Goal: Task Accomplishment & Management: Use online tool/utility

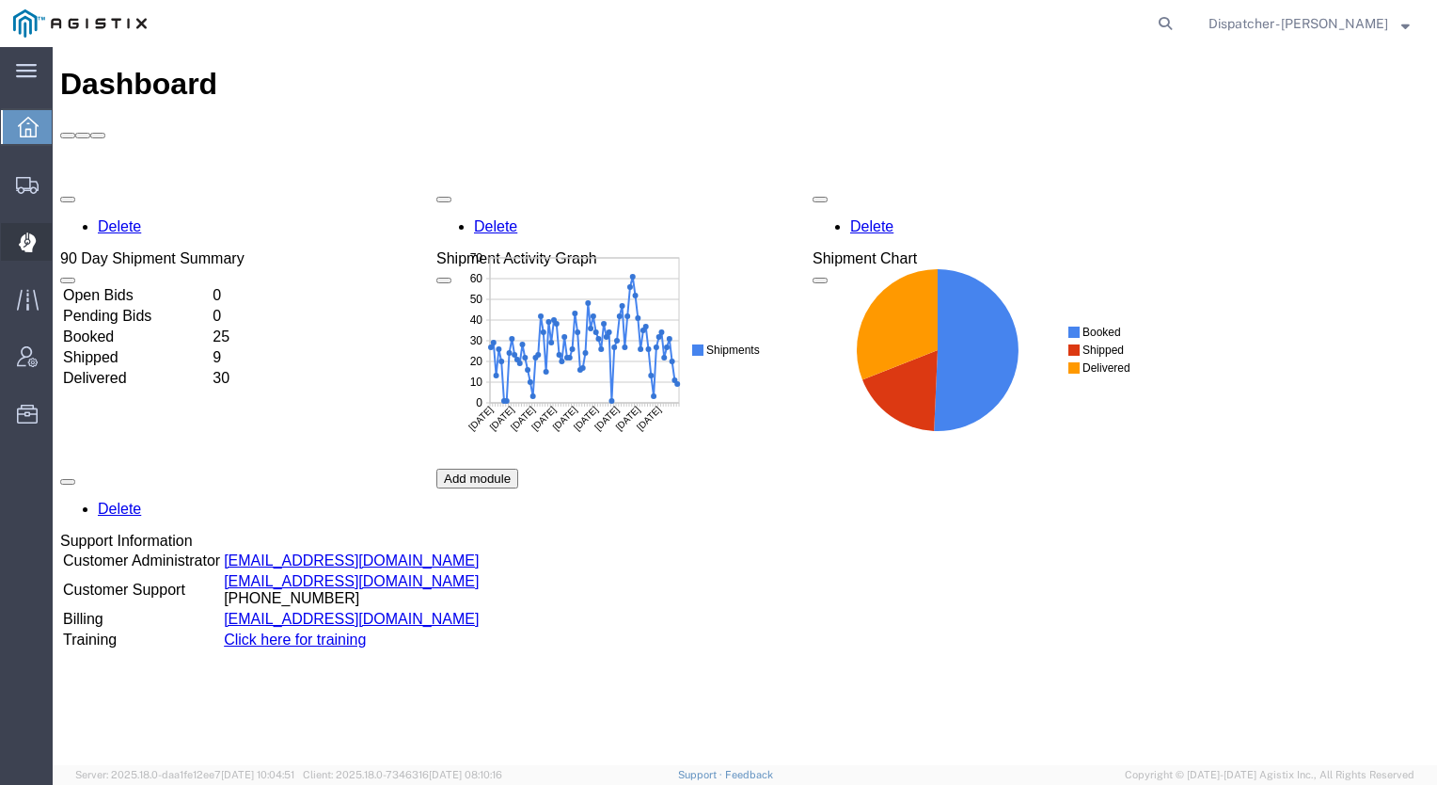
click at [26, 250] on icon at bounding box center [26, 242] width 17 height 19
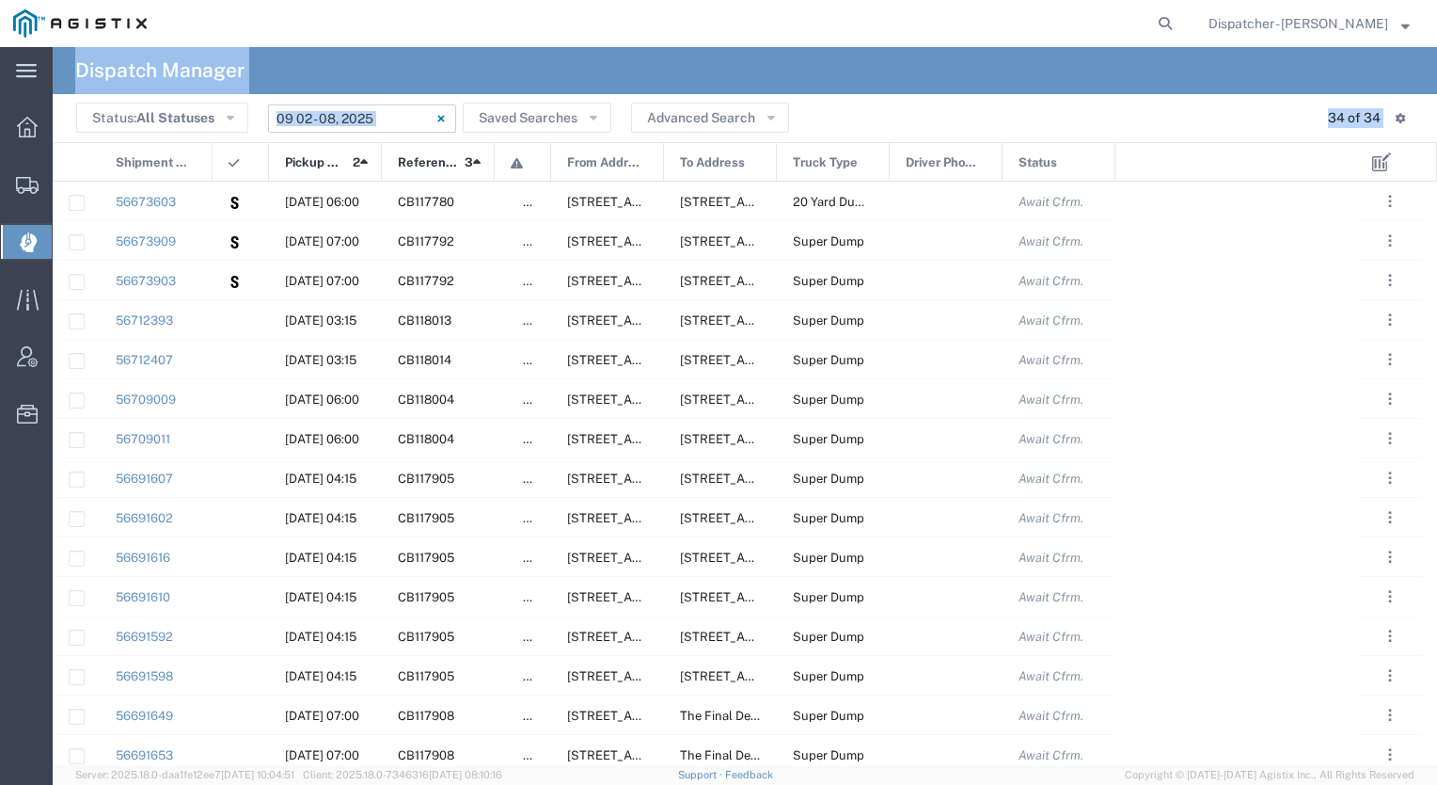
click at [386, 112] on input "[DATE] - [DATE]" at bounding box center [362, 118] width 188 height 28
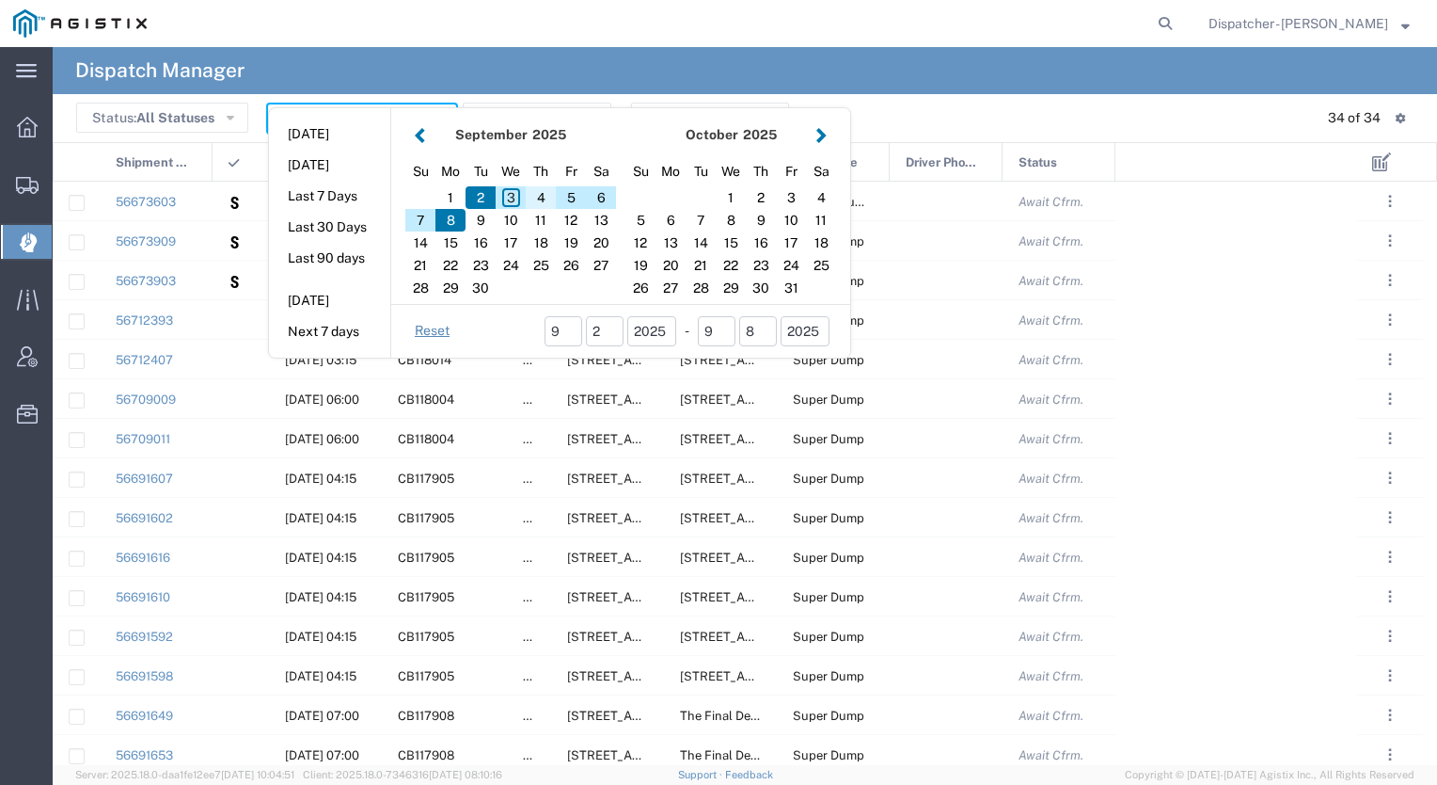
click at [534, 192] on div "4" at bounding box center [541, 197] width 30 height 23
click at [540, 200] on div "4" at bounding box center [541, 197] width 30 height 23
type input "[DATE]"
type input "[DATE] - [DATE]"
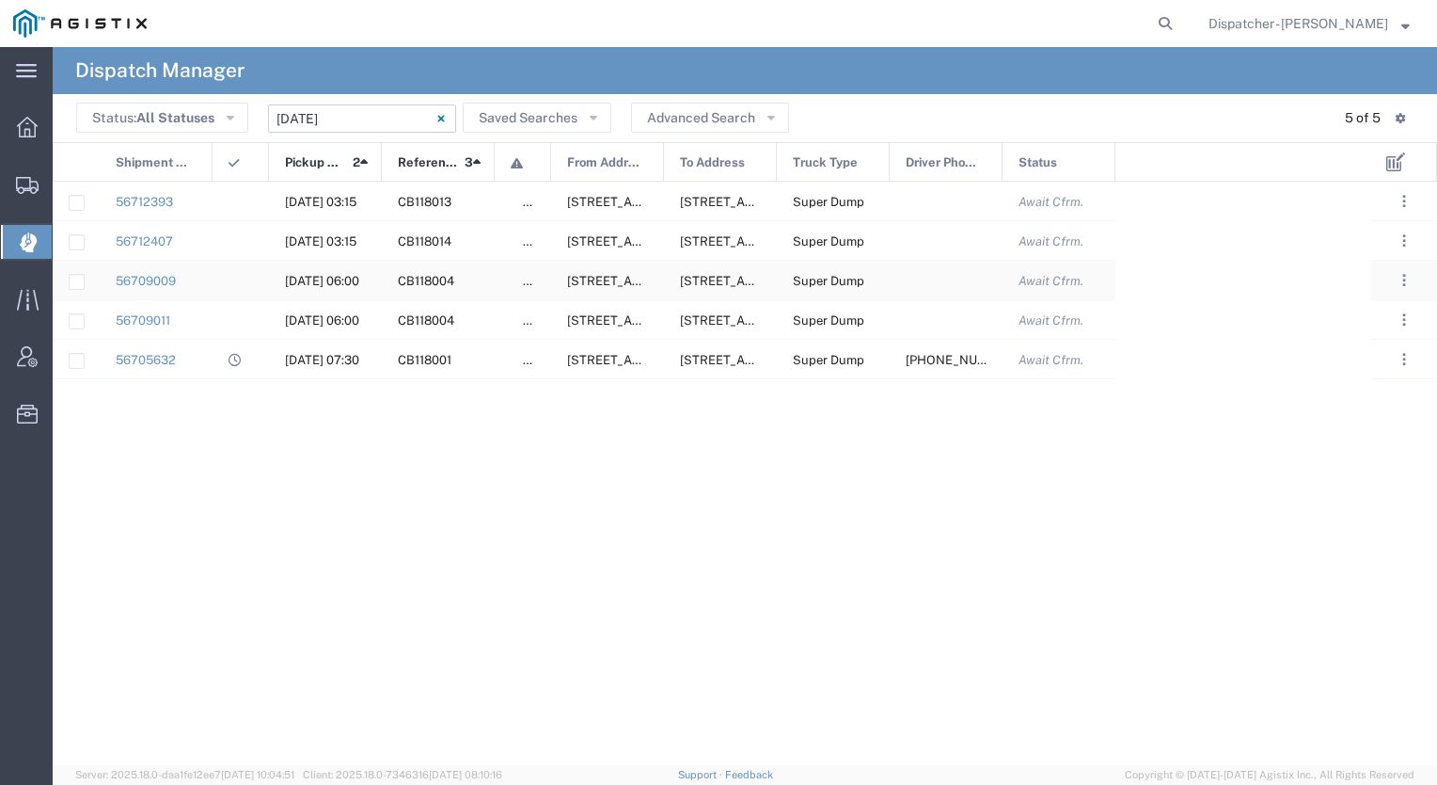
click at [253, 278] on div at bounding box center [241, 280] width 56 height 39
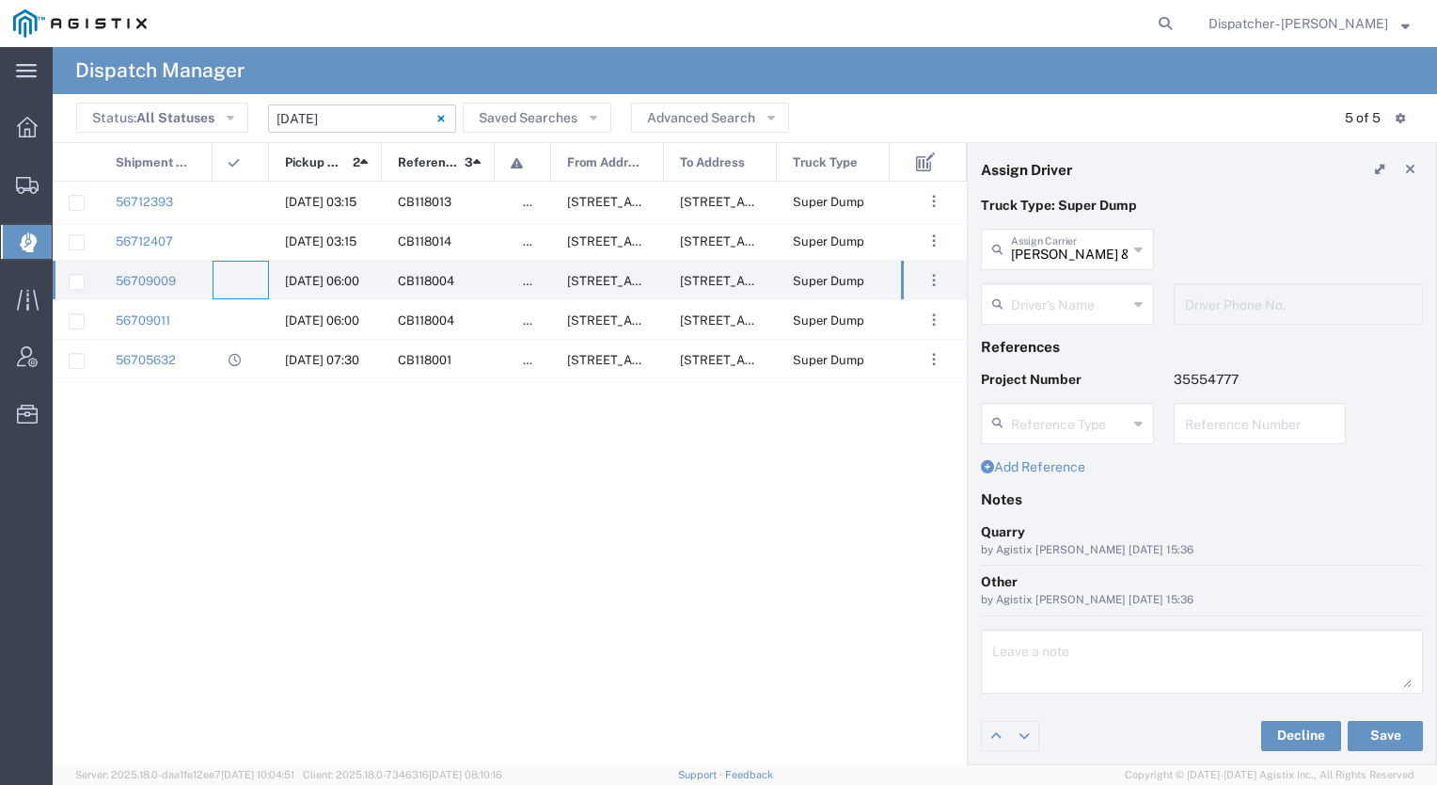
click at [1052, 316] on input "text" at bounding box center [1069, 302] width 117 height 33
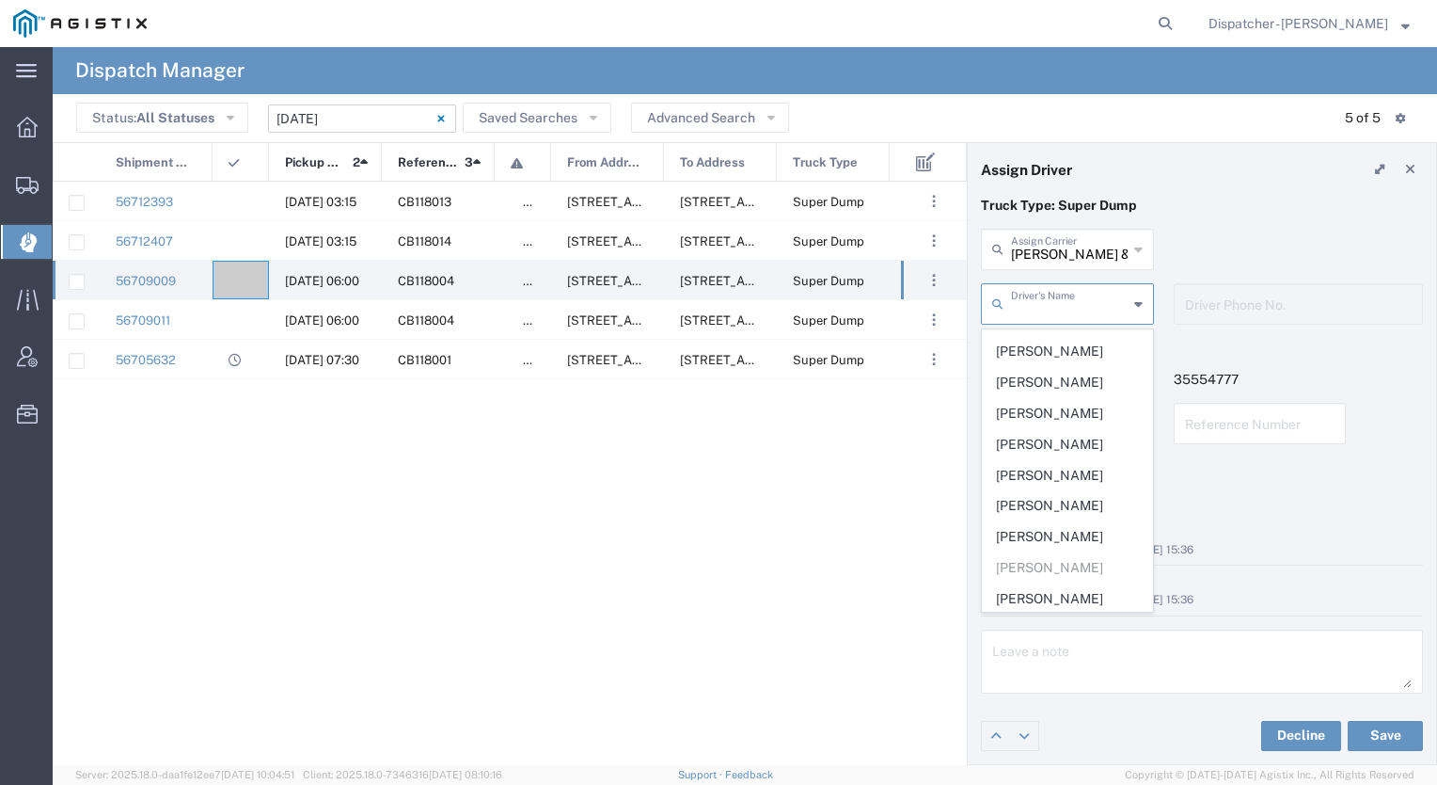
scroll to position [378, 0]
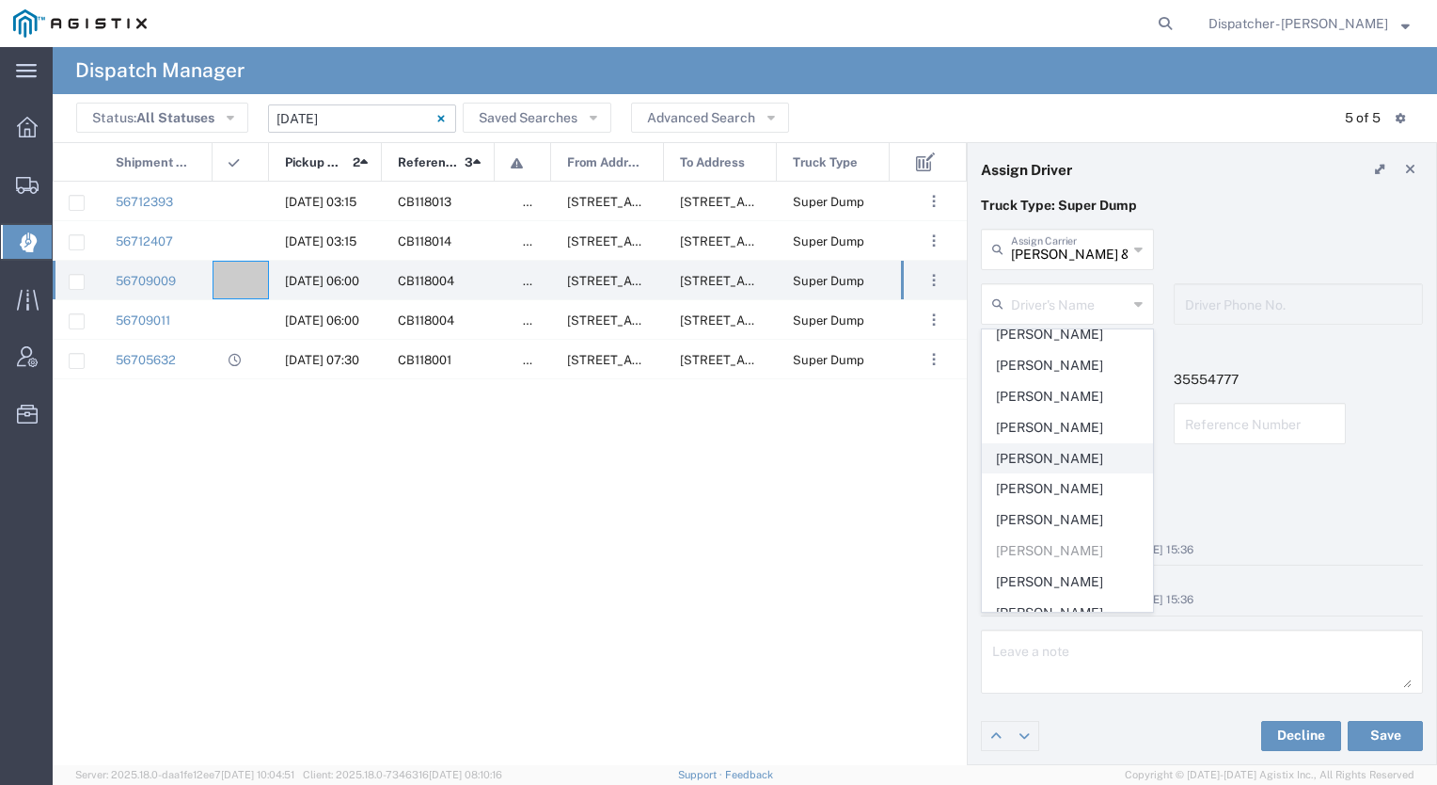
click at [1026, 463] on span "[PERSON_NAME]" at bounding box center [1067, 458] width 169 height 29
type input "[PERSON_NAME]"
type input "9253660399"
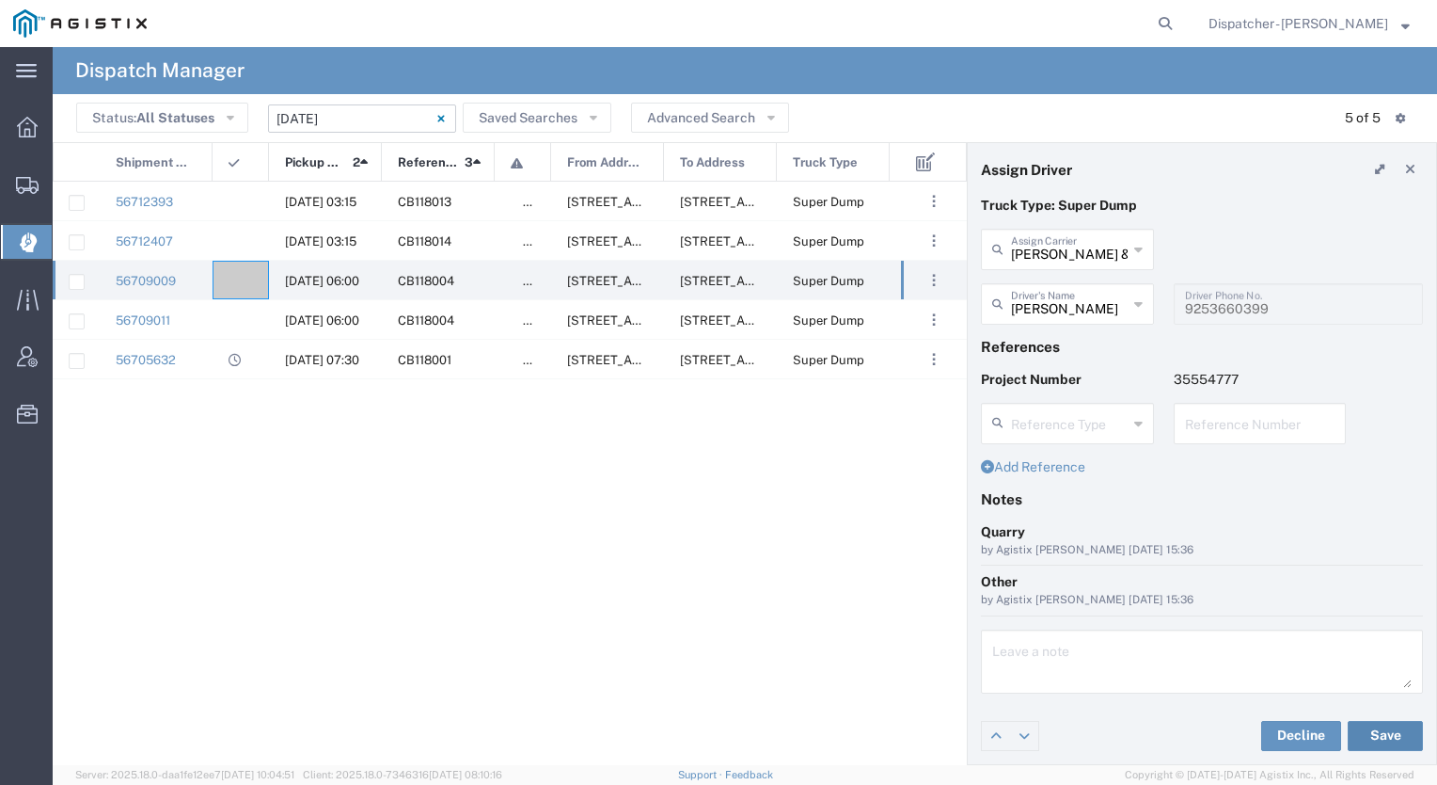
click at [1377, 739] on button "Save" at bounding box center [1385, 736] width 75 height 30
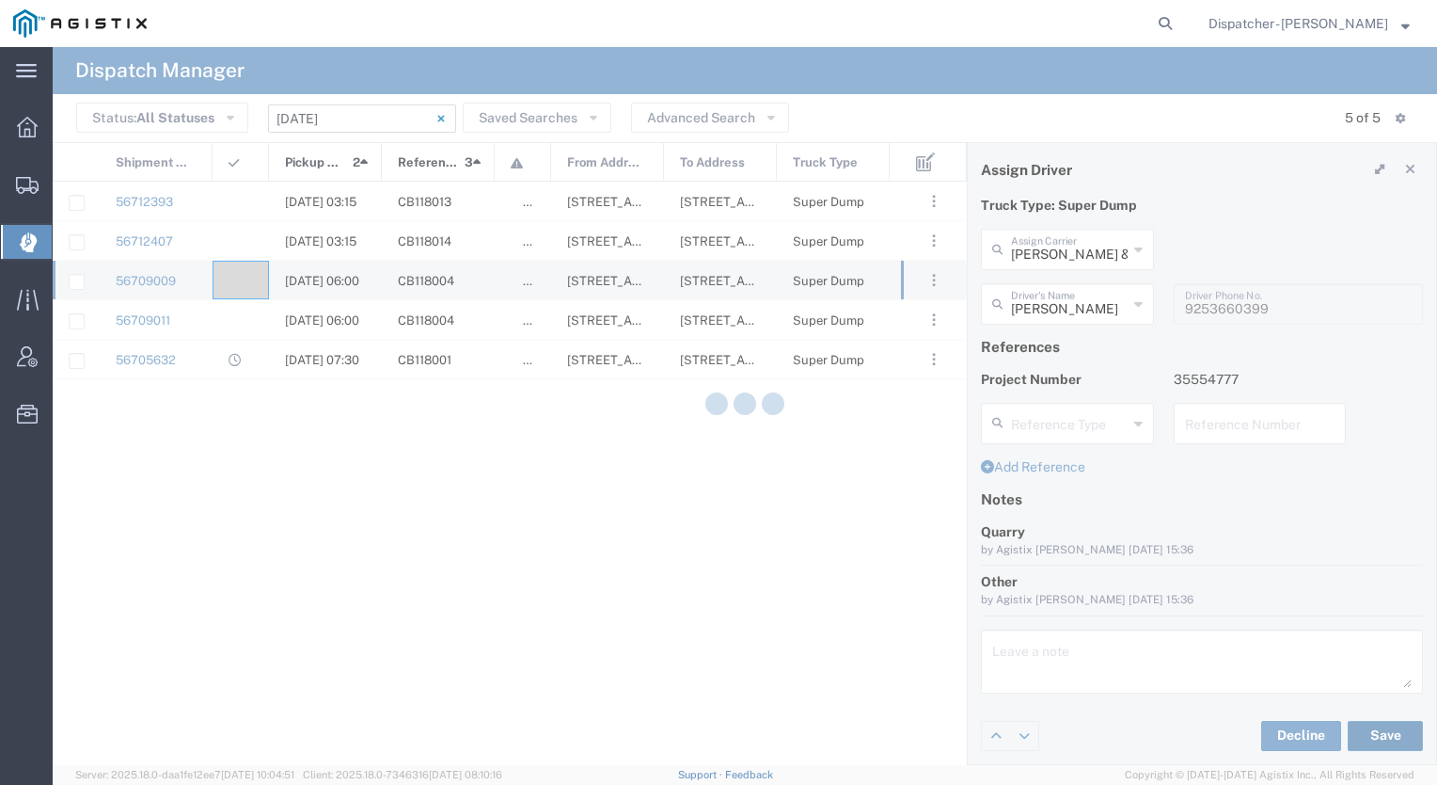
type input "[PERSON_NAME]"
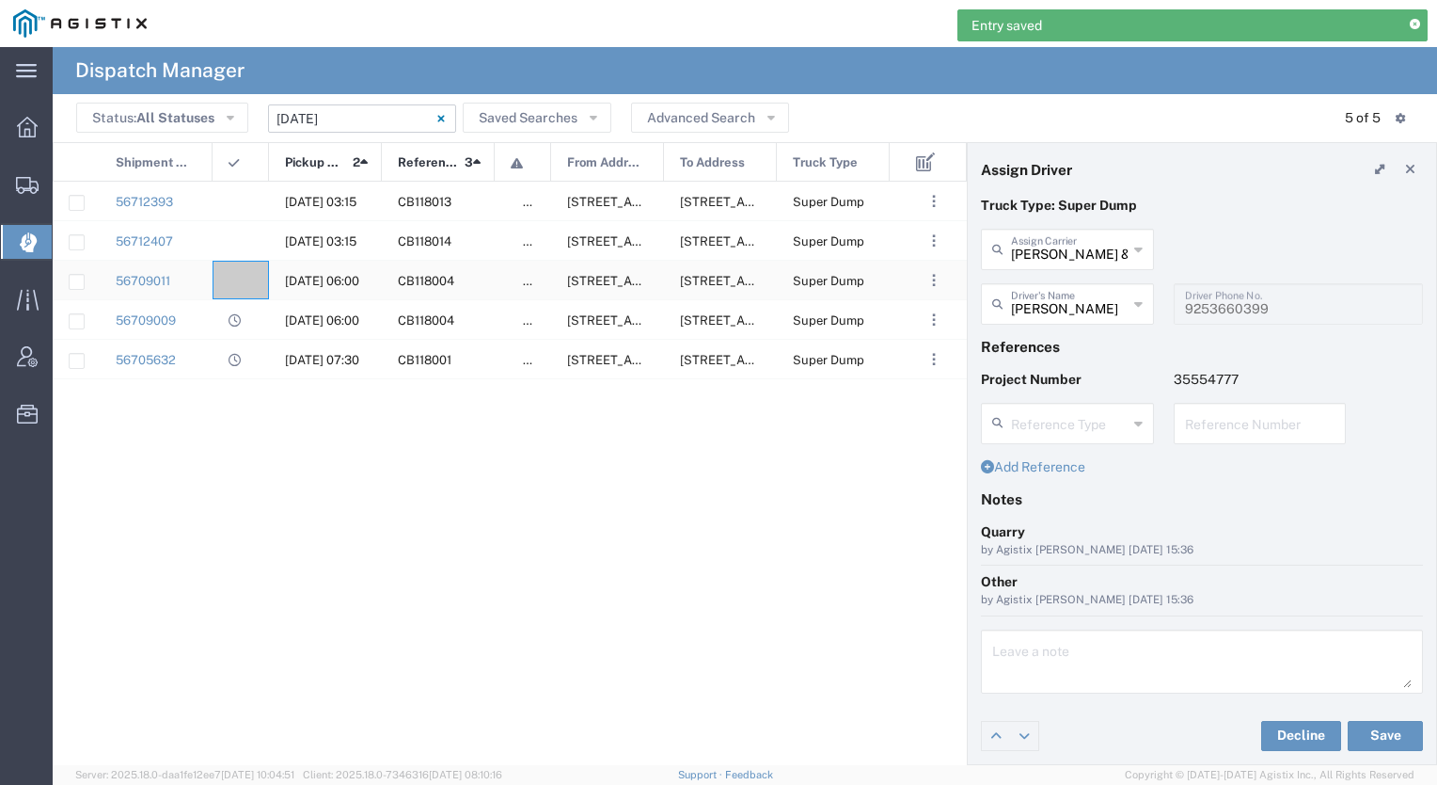
click at [241, 277] on div at bounding box center [241, 280] width 56 height 39
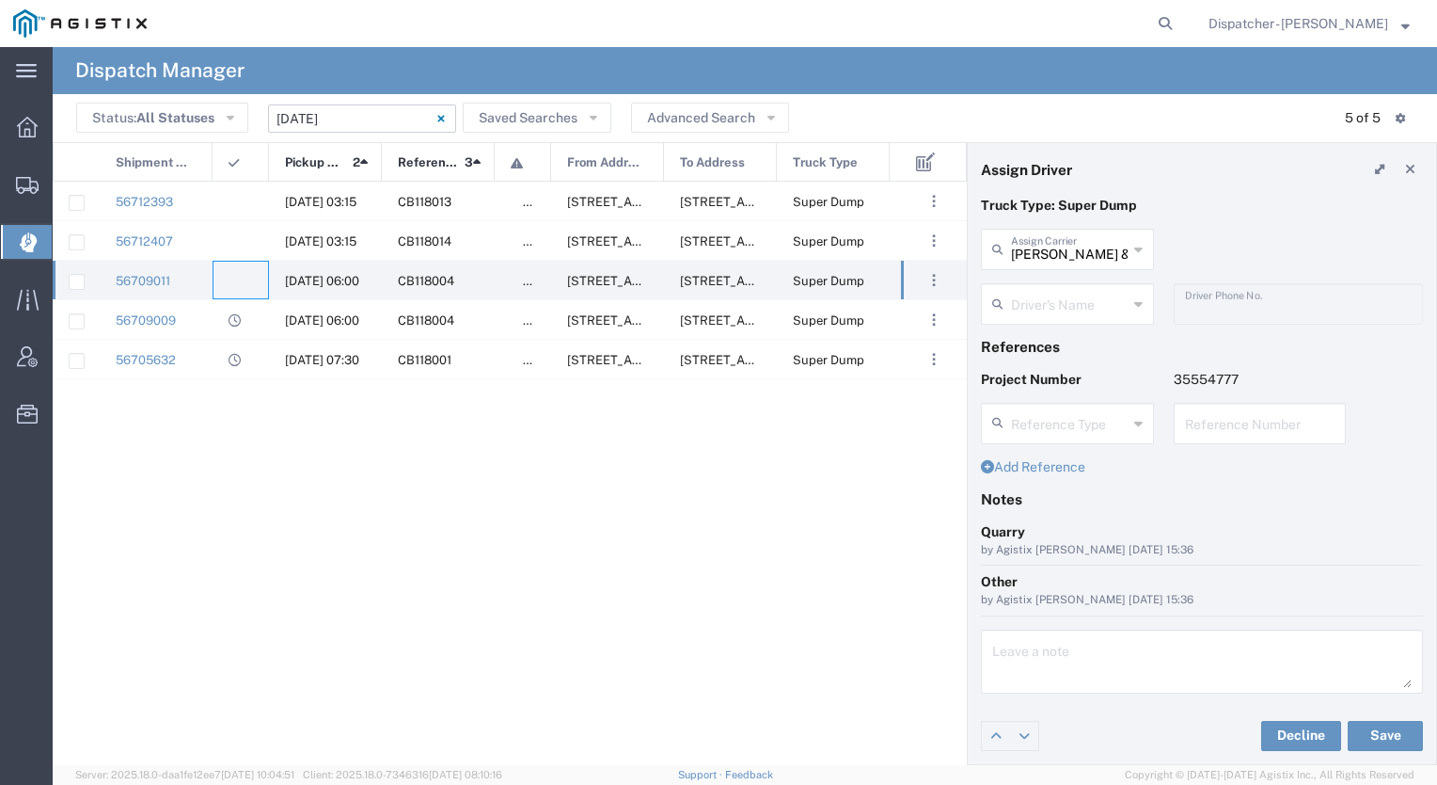
click at [1041, 287] on input "text" at bounding box center [1069, 302] width 117 height 33
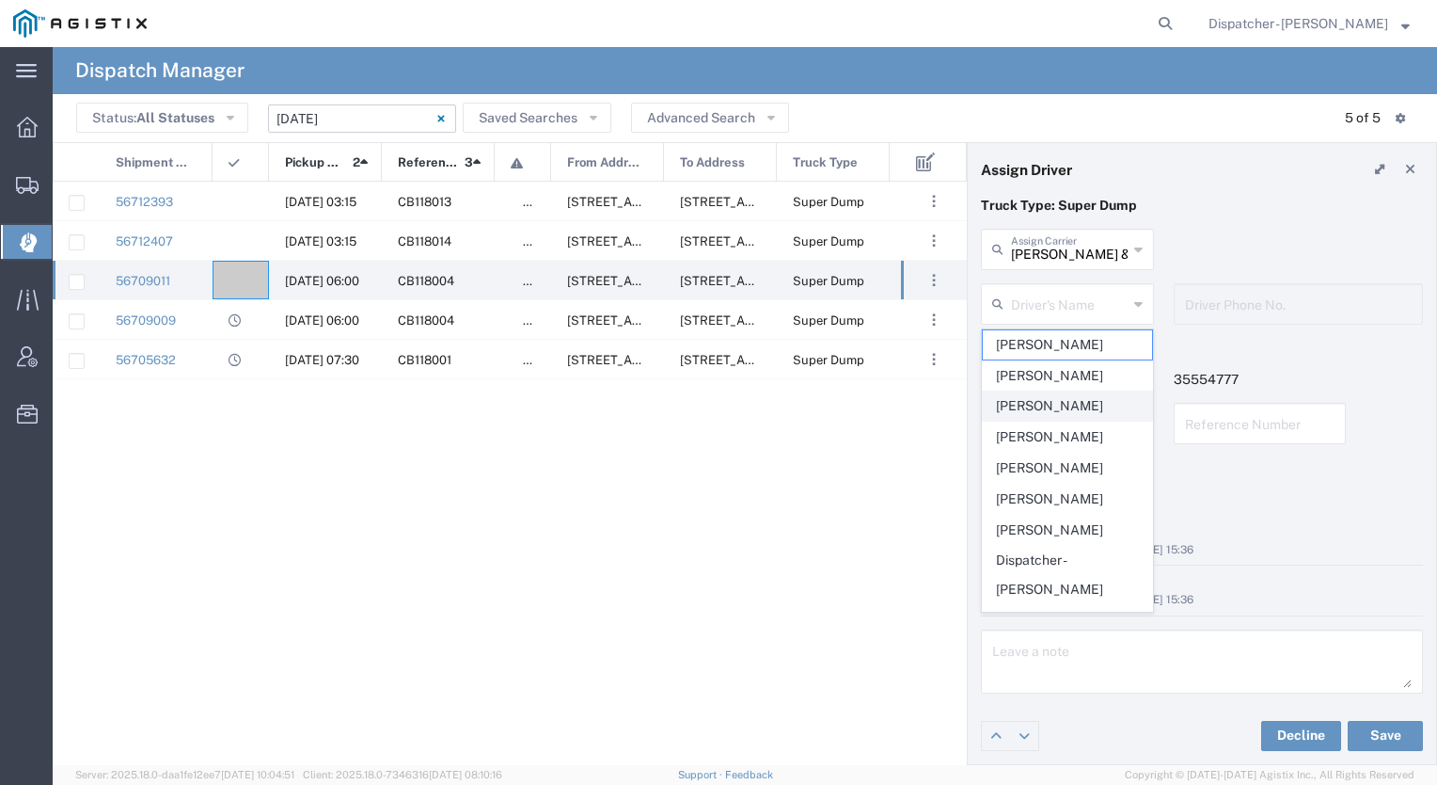
click at [1045, 393] on span "[PERSON_NAME]" at bounding box center [1067, 405] width 169 height 29
type input "[PERSON_NAME]"
type input "[PHONE_NUMBER]"
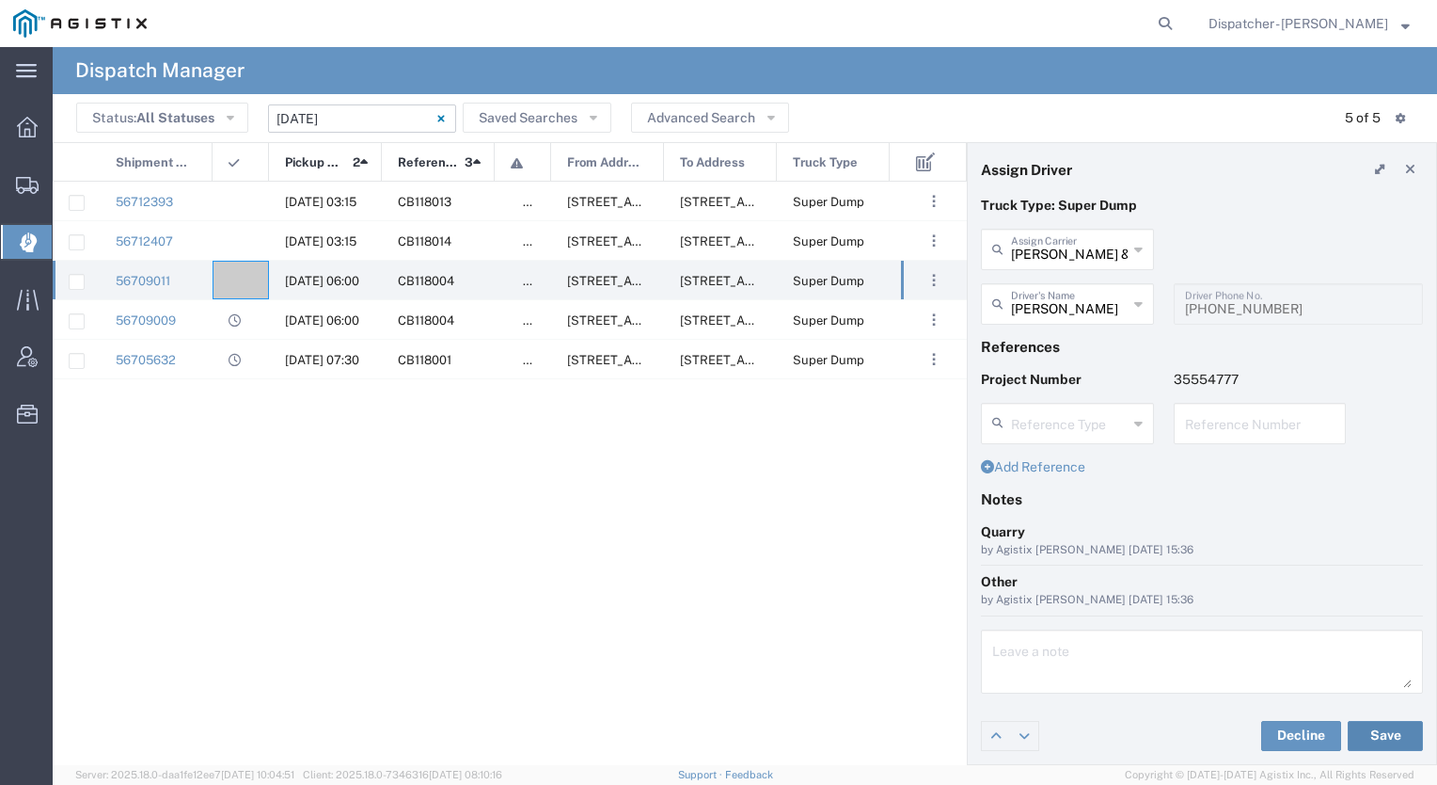
click at [1372, 740] on button "Save" at bounding box center [1385, 736] width 75 height 30
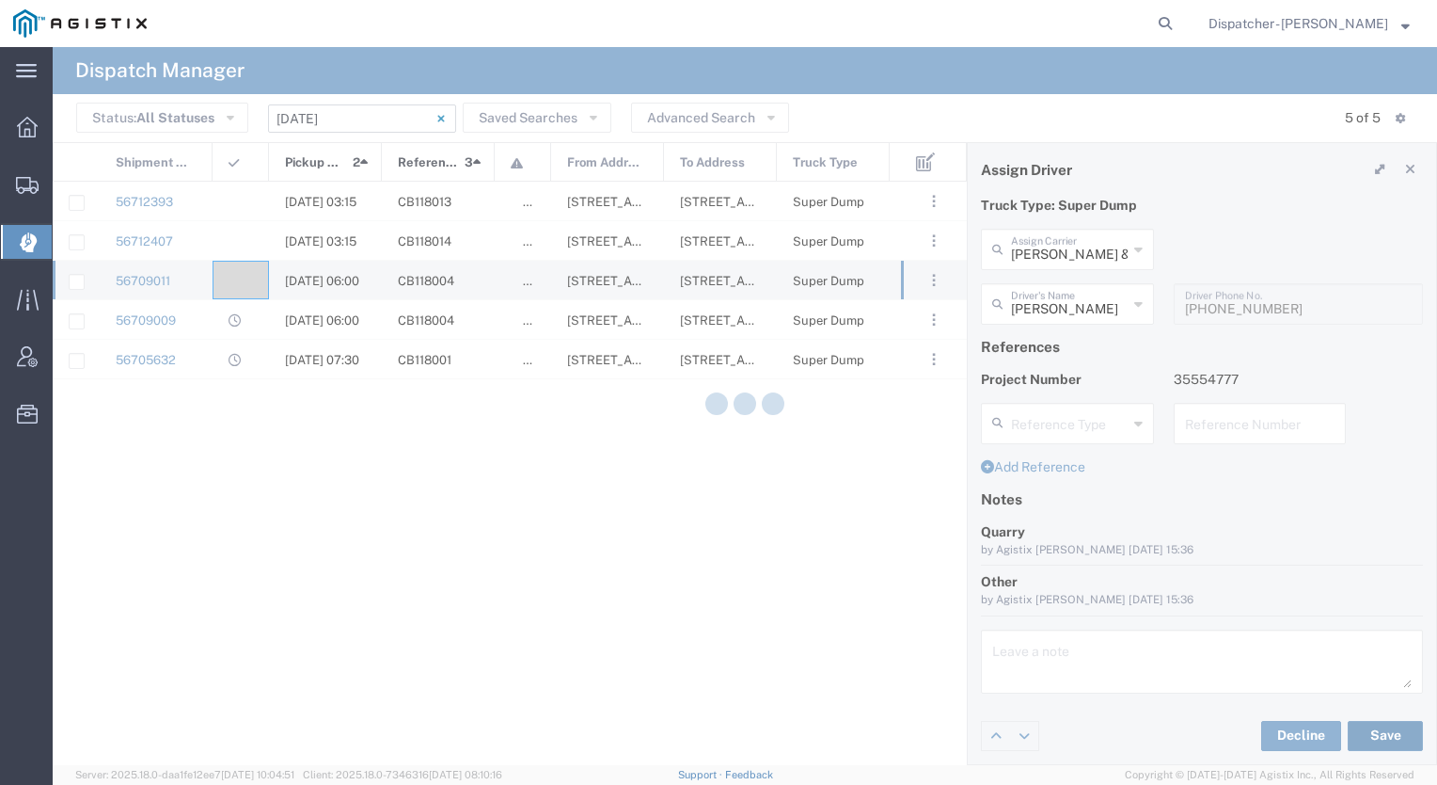
type input "[PERSON_NAME]"
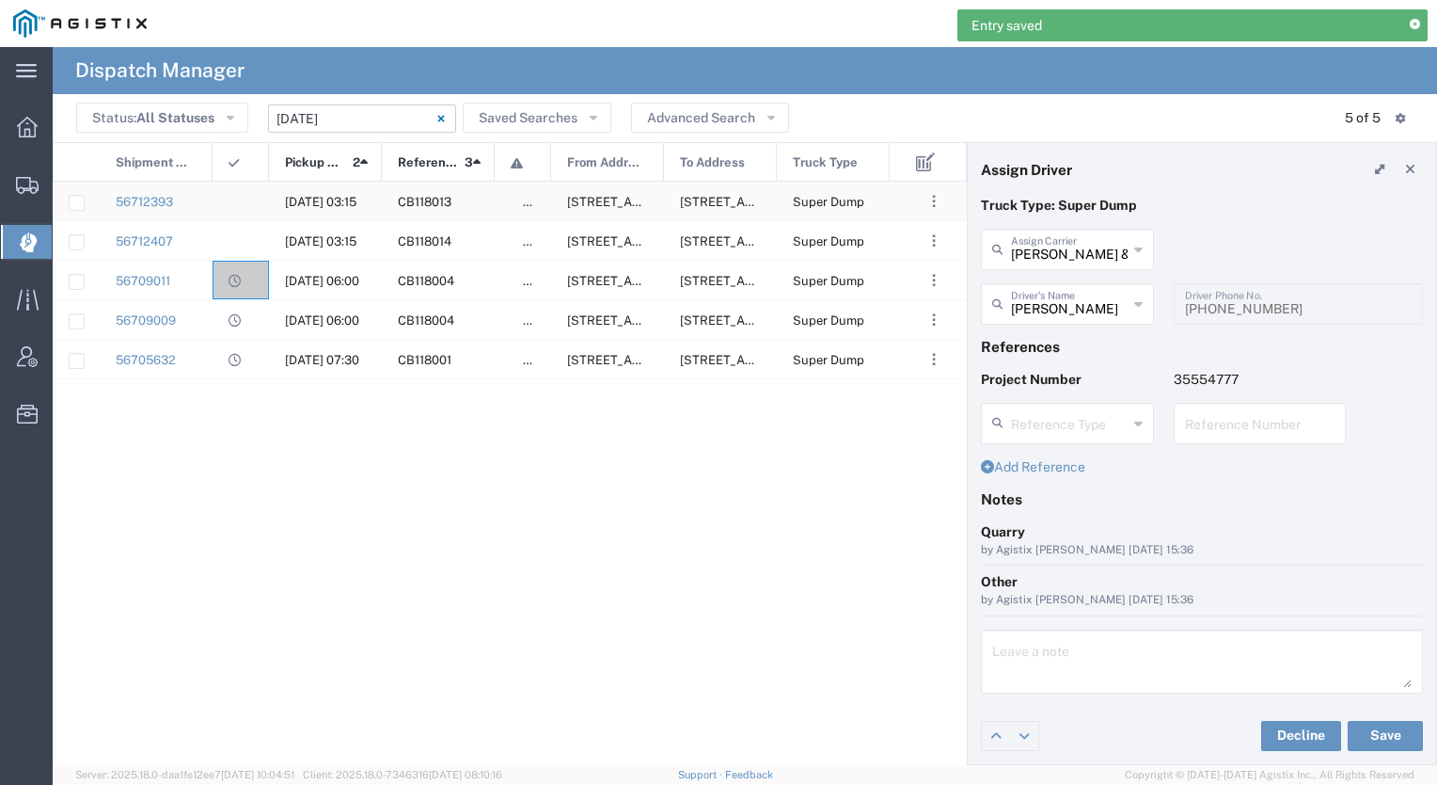
click at [242, 198] on div at bounding box center [241, 201] width 56 height 39
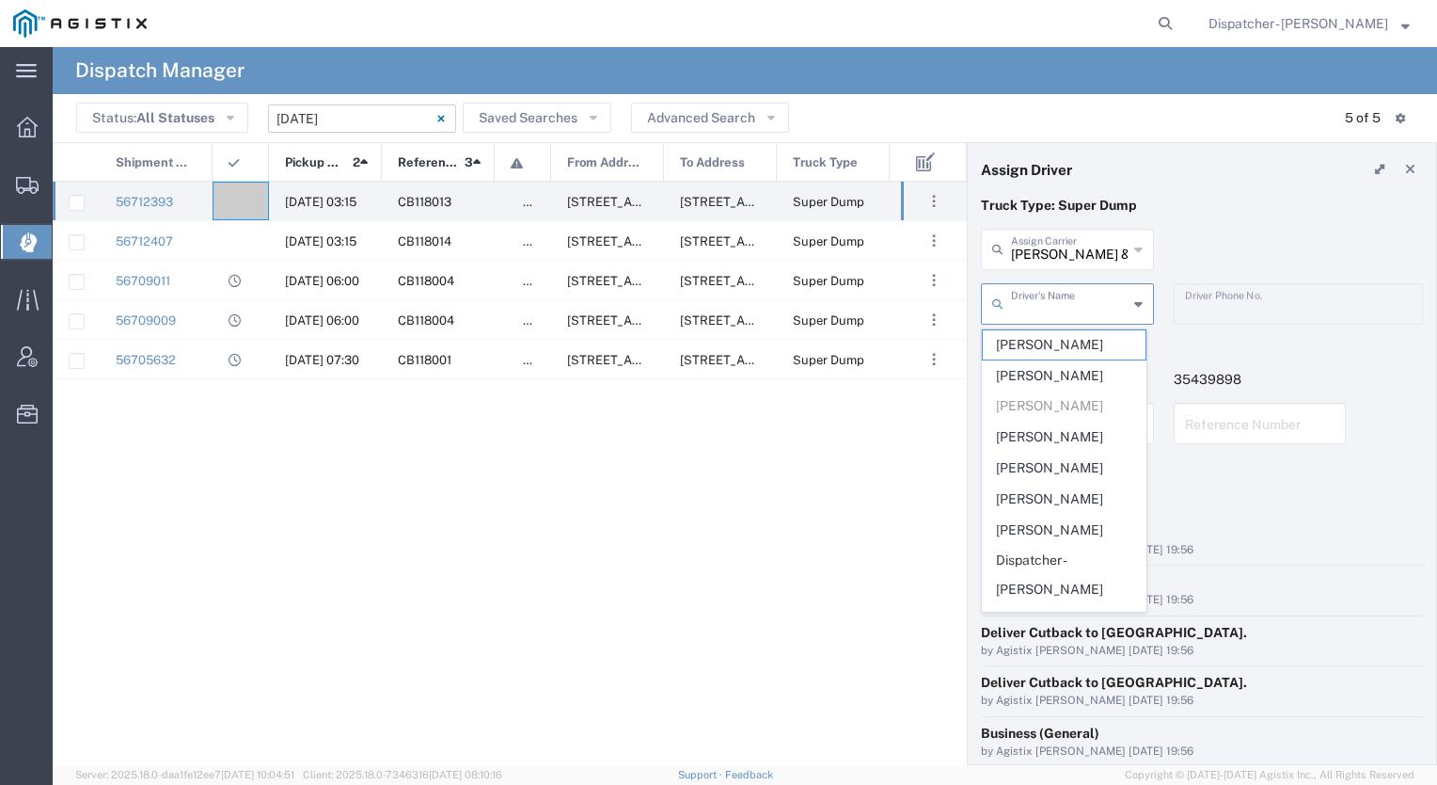
click at [1061, 297] on input "text" at bounding box center [1069, 302] width 117 height 33
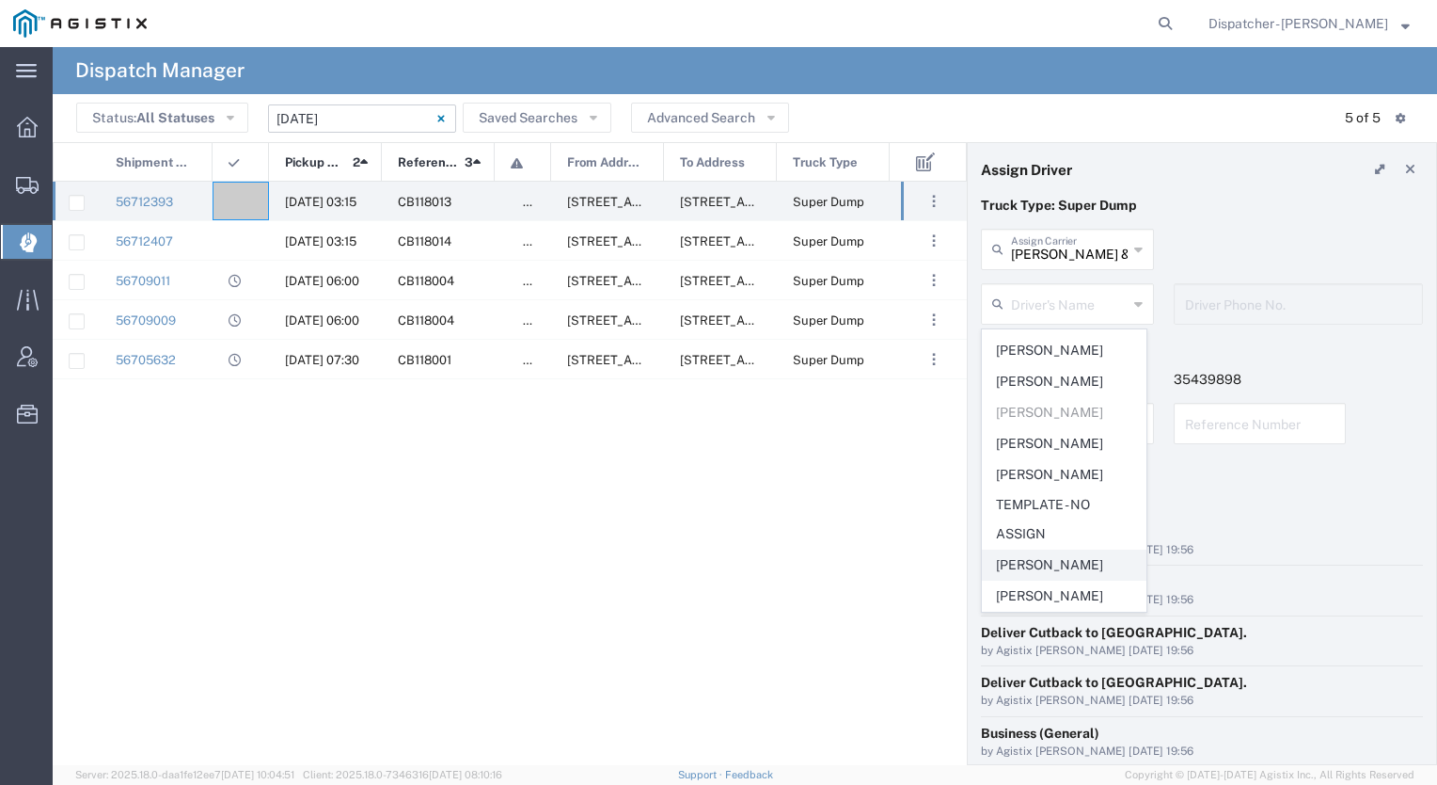
click at [1042, 556] on span "[PERSON_NAME]" at bounding box center [1064, 564] width 163 height 29
type input "[PERSON_NAME]"
type input "2096295517"
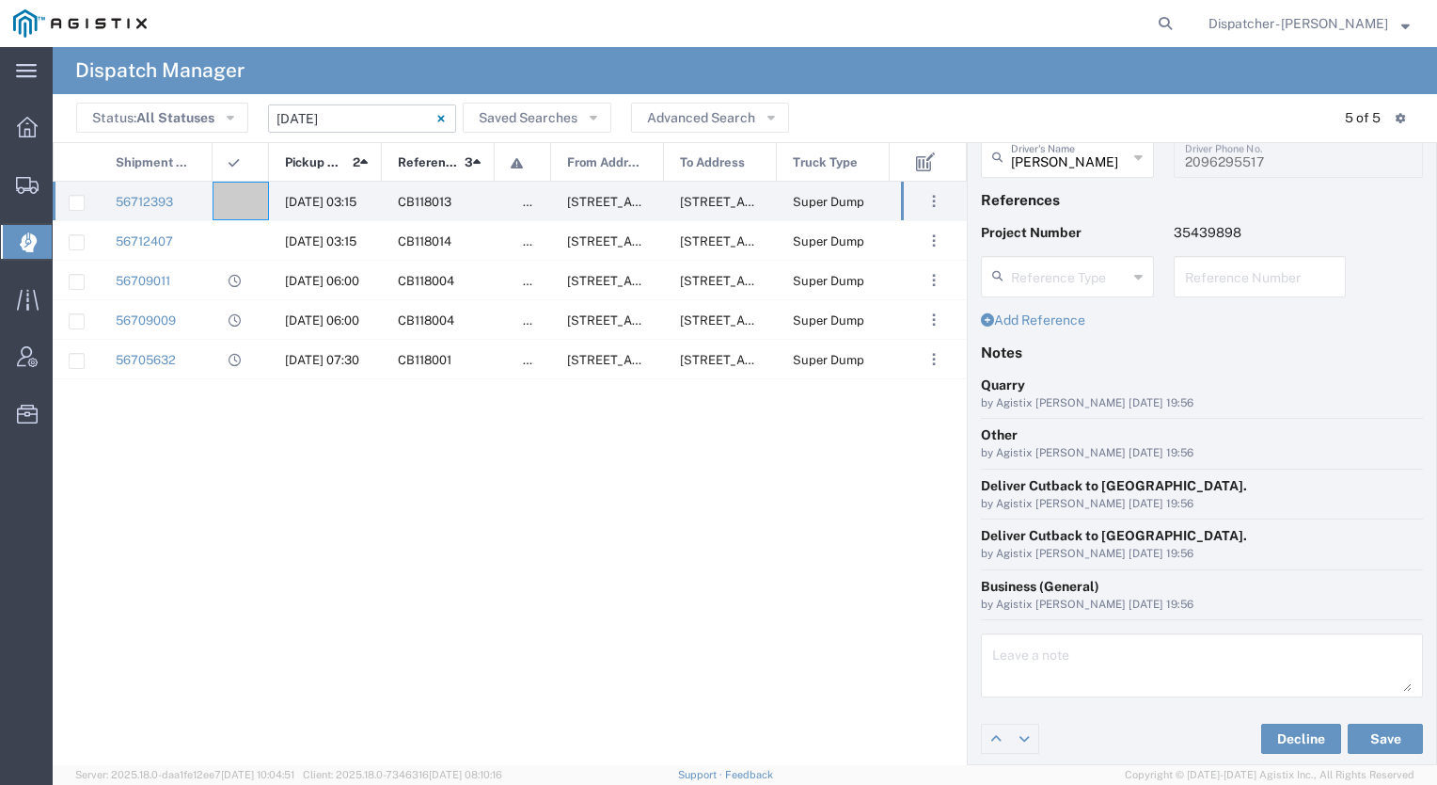
scroll to position [0, 0]
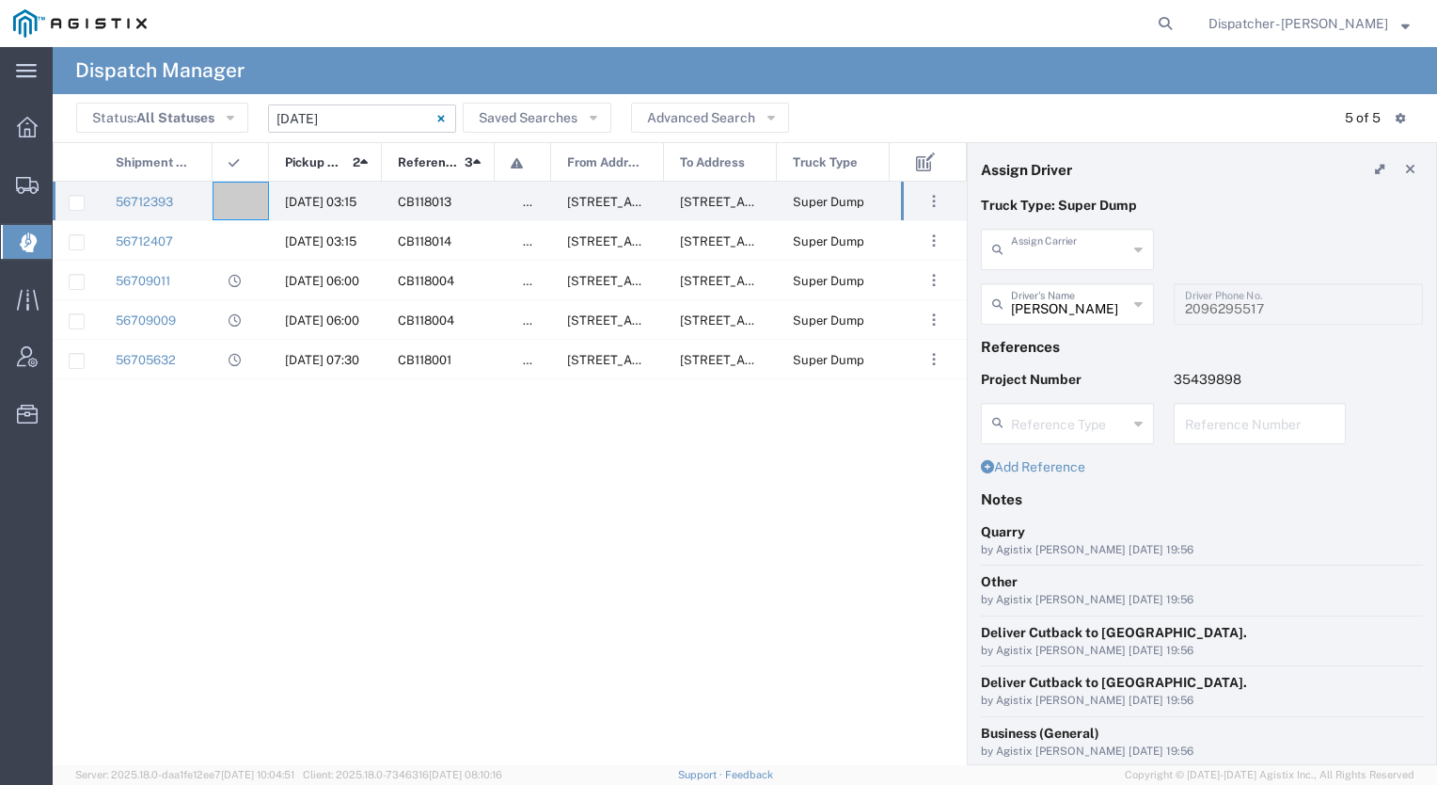
click at [1070, 246] on input "text" at bounding box center [1069, 247] width 117 height 33
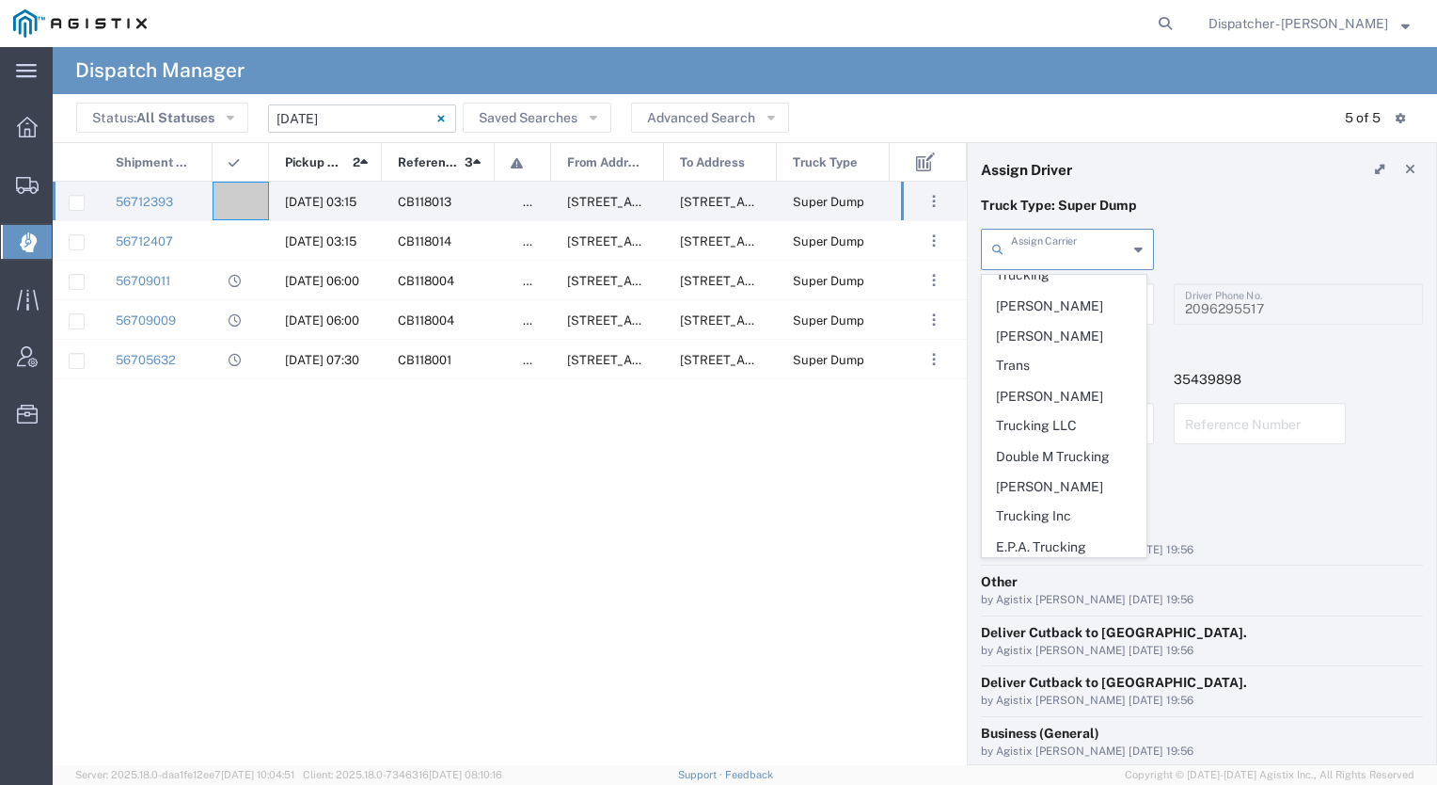
scroll to position [1195, 0]
click at [1045, 530] on span "E.P.A. Trucking" at bounding box center [1064, 544] width 163 height 29
type input "E.P.A. Trucking"
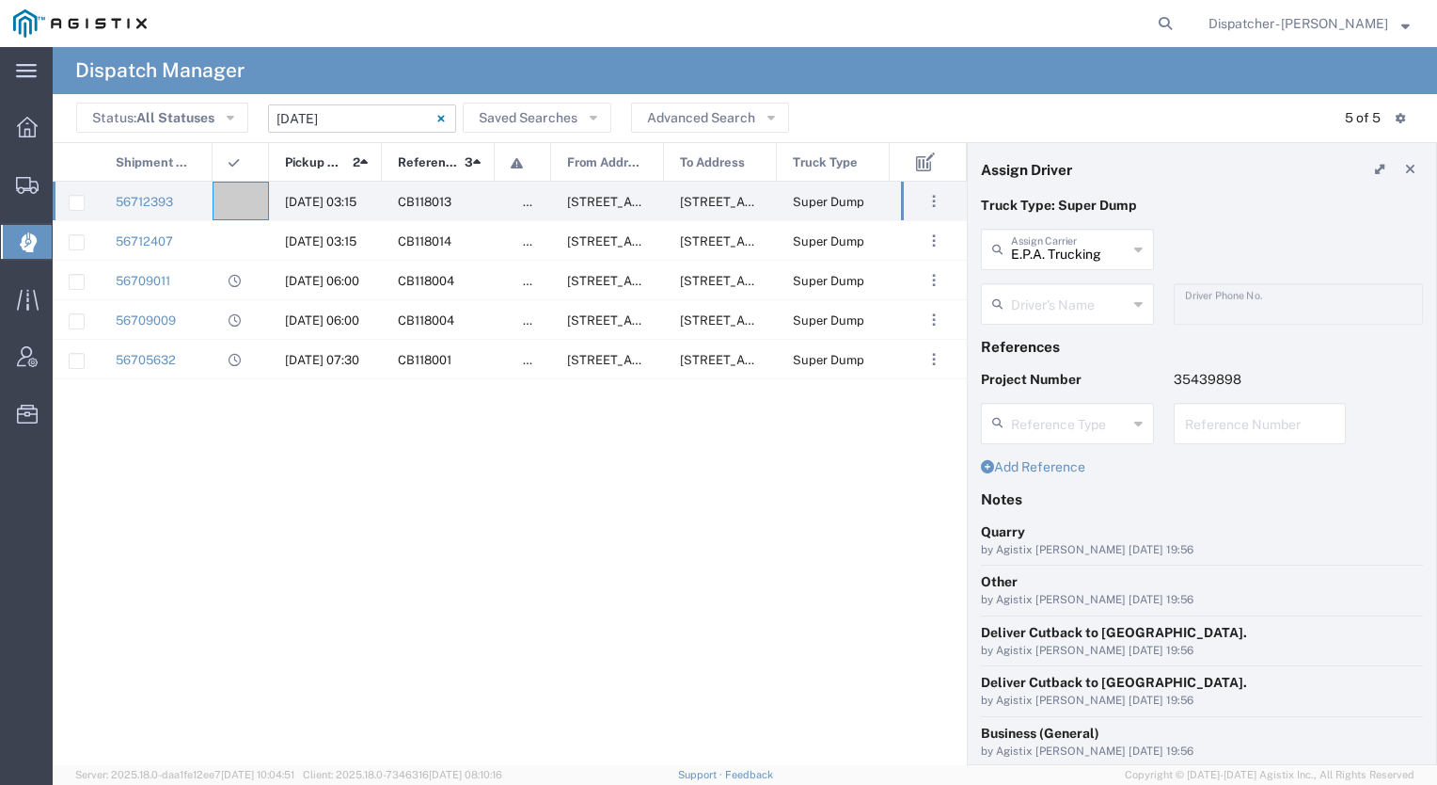
click at [1029, 326] on div "Driver's Name [PERSON_NAME] [PERSON_NAME] [PERSON_NAME] TEMPLATE - NO ASSIGN" at bounding box center [1068, 310] width 193 height 55
click at [1027, 315] on input "text" at bounding box center [1069, 302] width 117 height 33
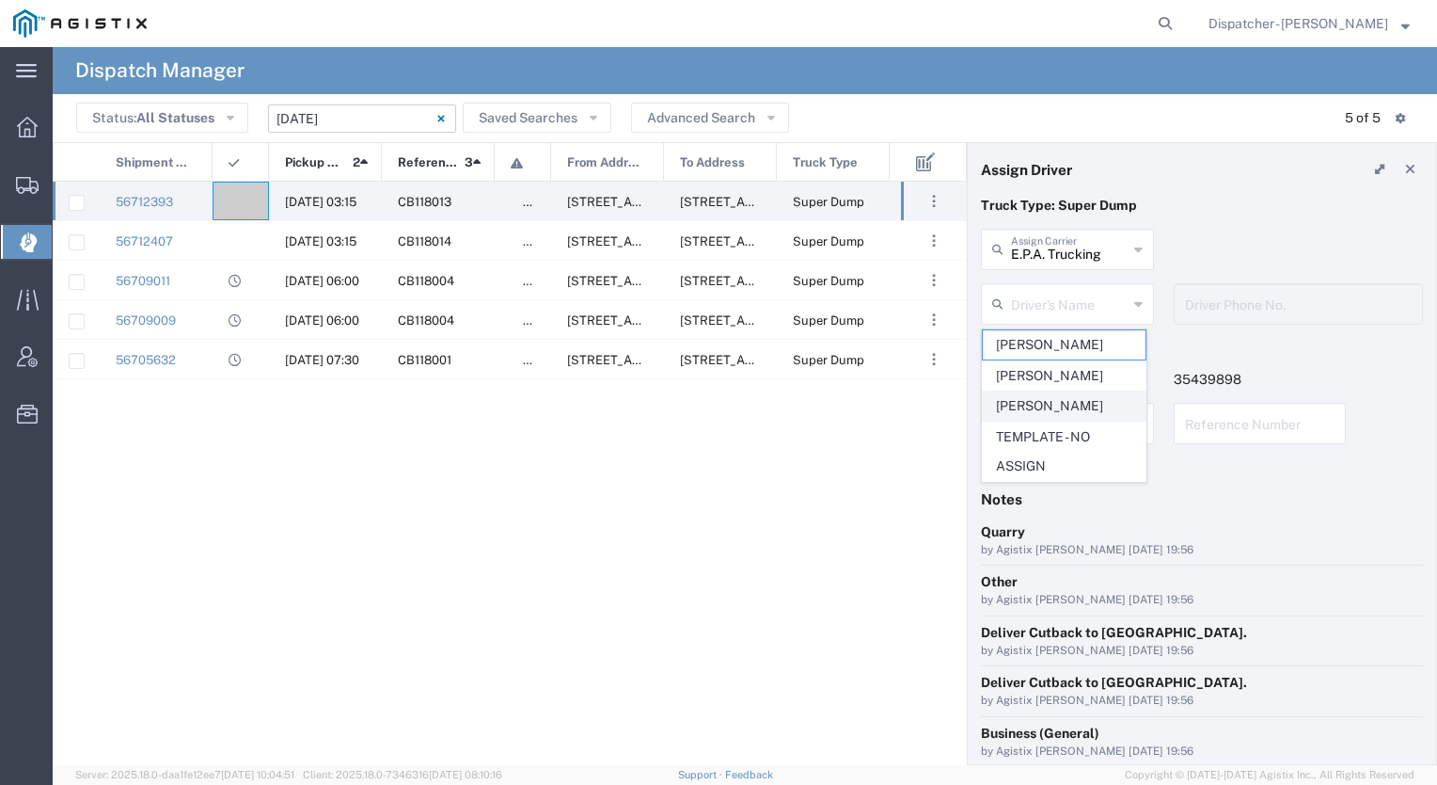
click at [1031, 399] on span "[PERSON_NAME]" at bounding box center [1064, 405] width 163 height 29
type input "[PERSON_NAME]"
type input "6505371145"
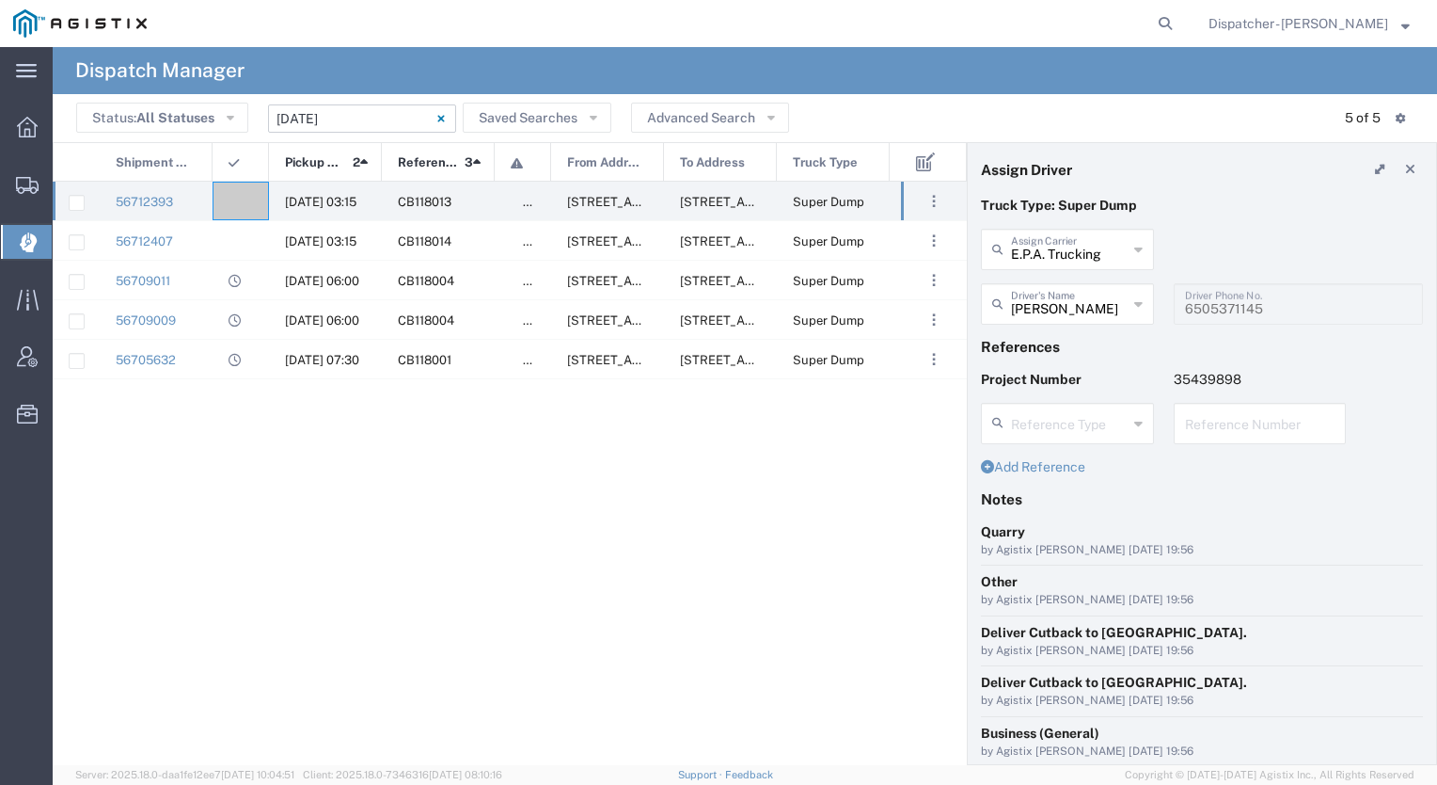
scroll to position [147, 0]
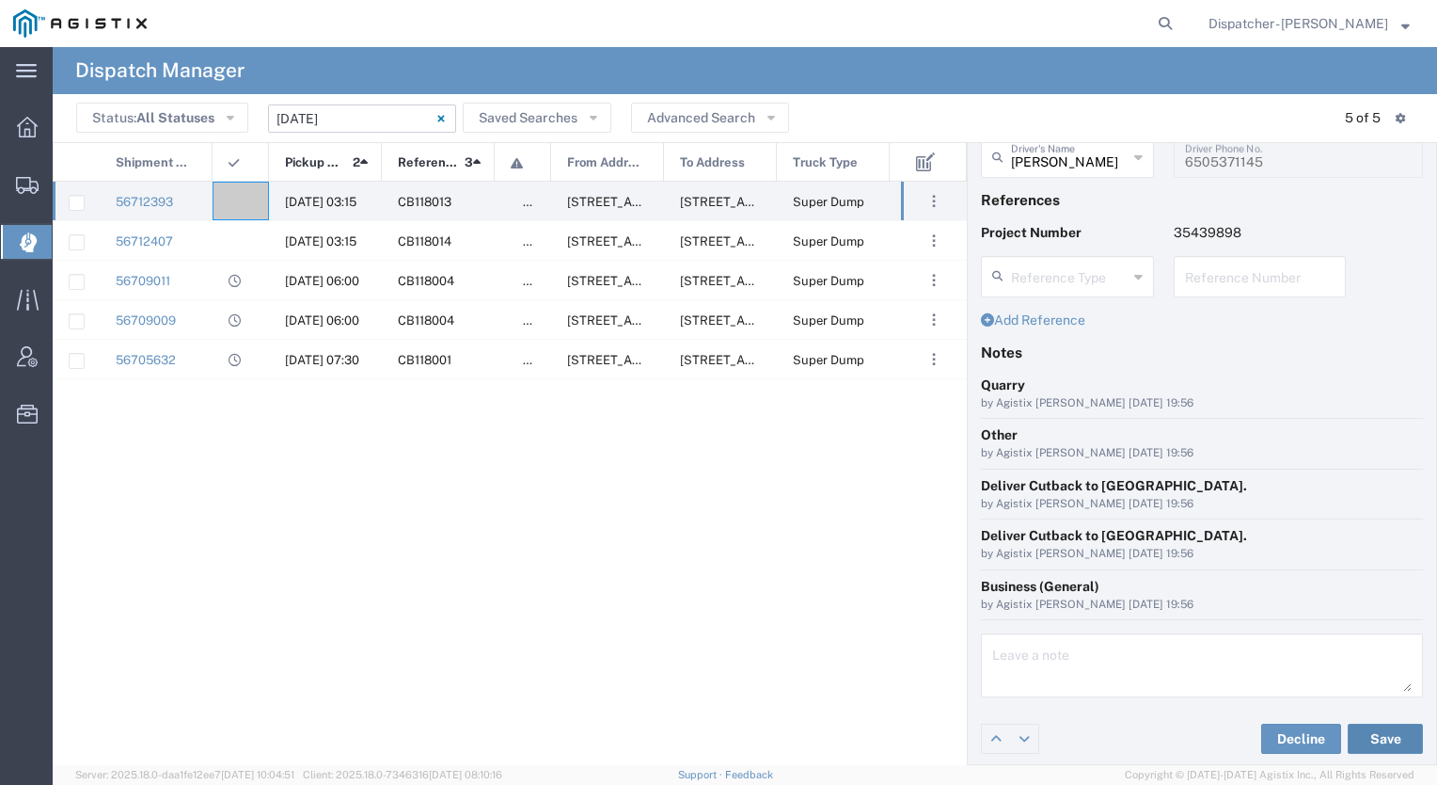
click at [1372, 737] on button "Save" at bounding box center [1385, 738] width 75 height 30
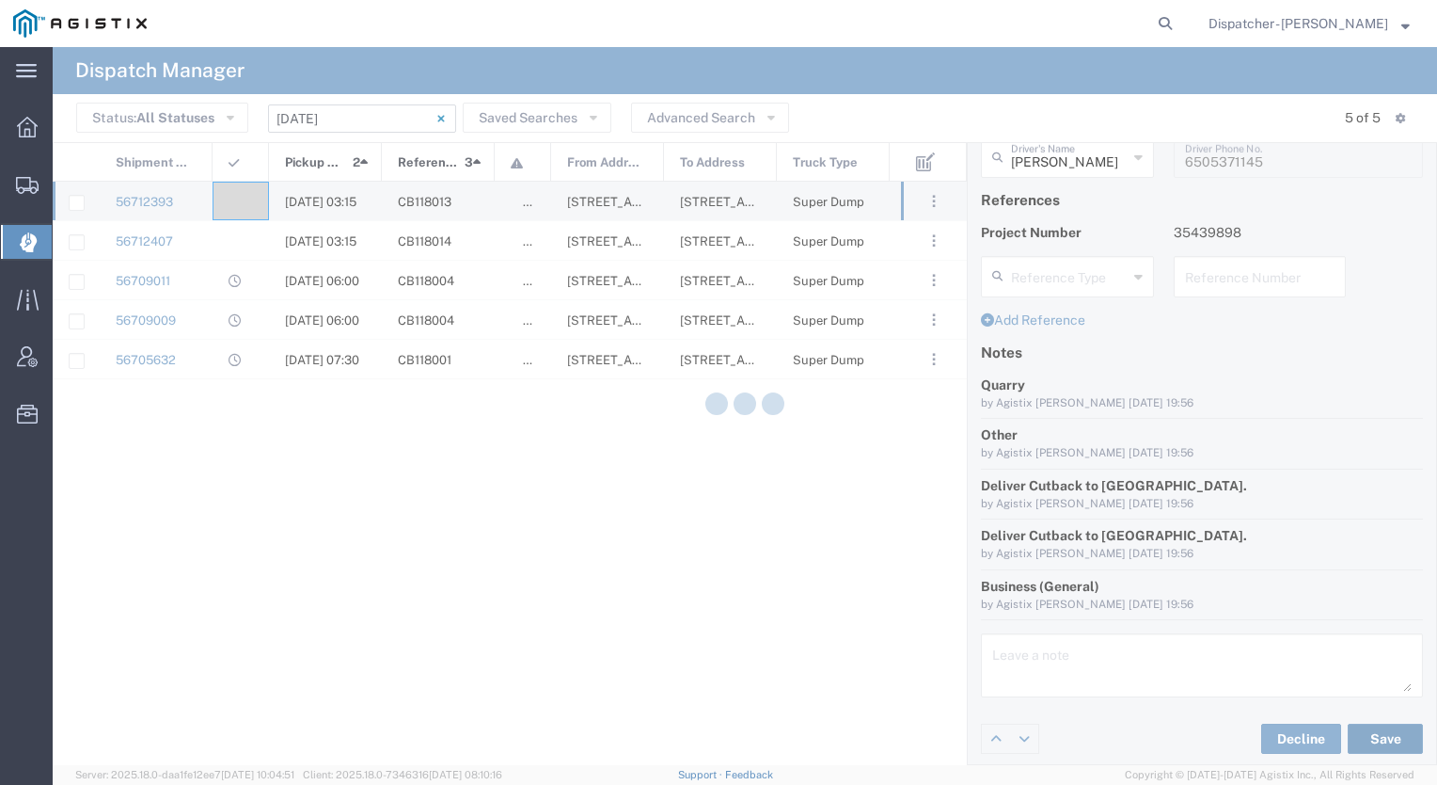
type input "[PERSON_NAME]"
type input "E.P.A. Trucking"
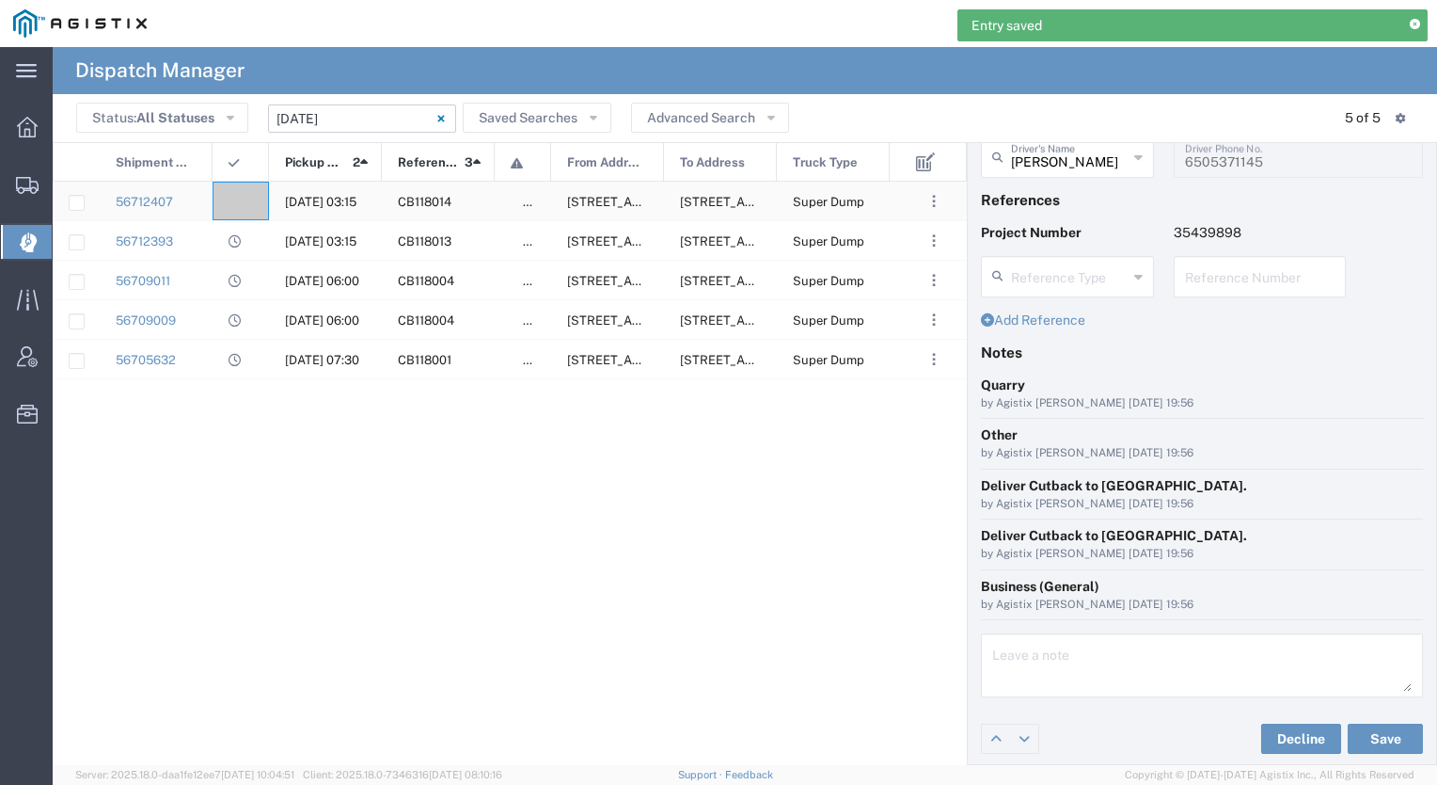
click at [245, 191] on div at bounding box center [241, 201] width 56 height 39
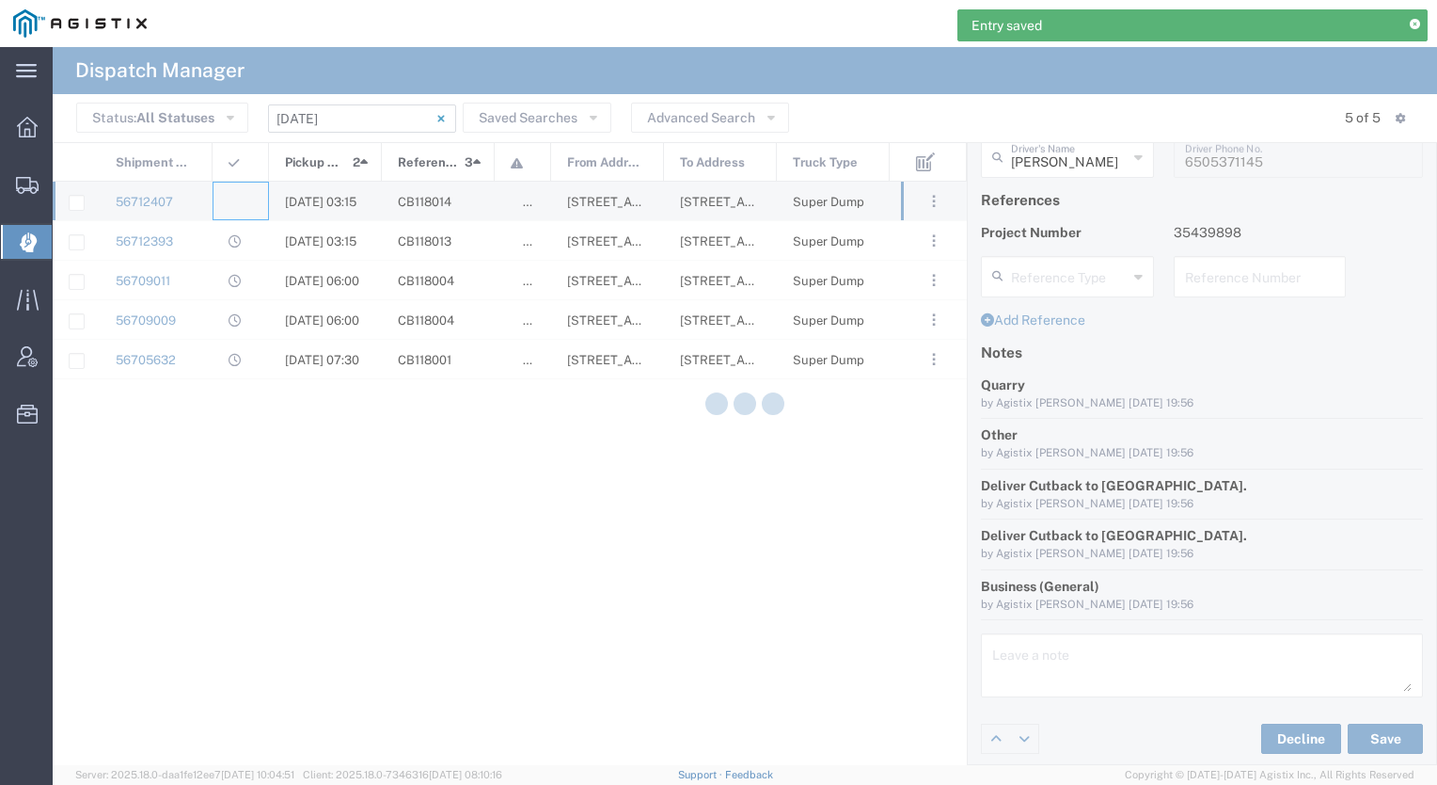
type input "[PERSON_NAME] & Sons Trucking, Inc"
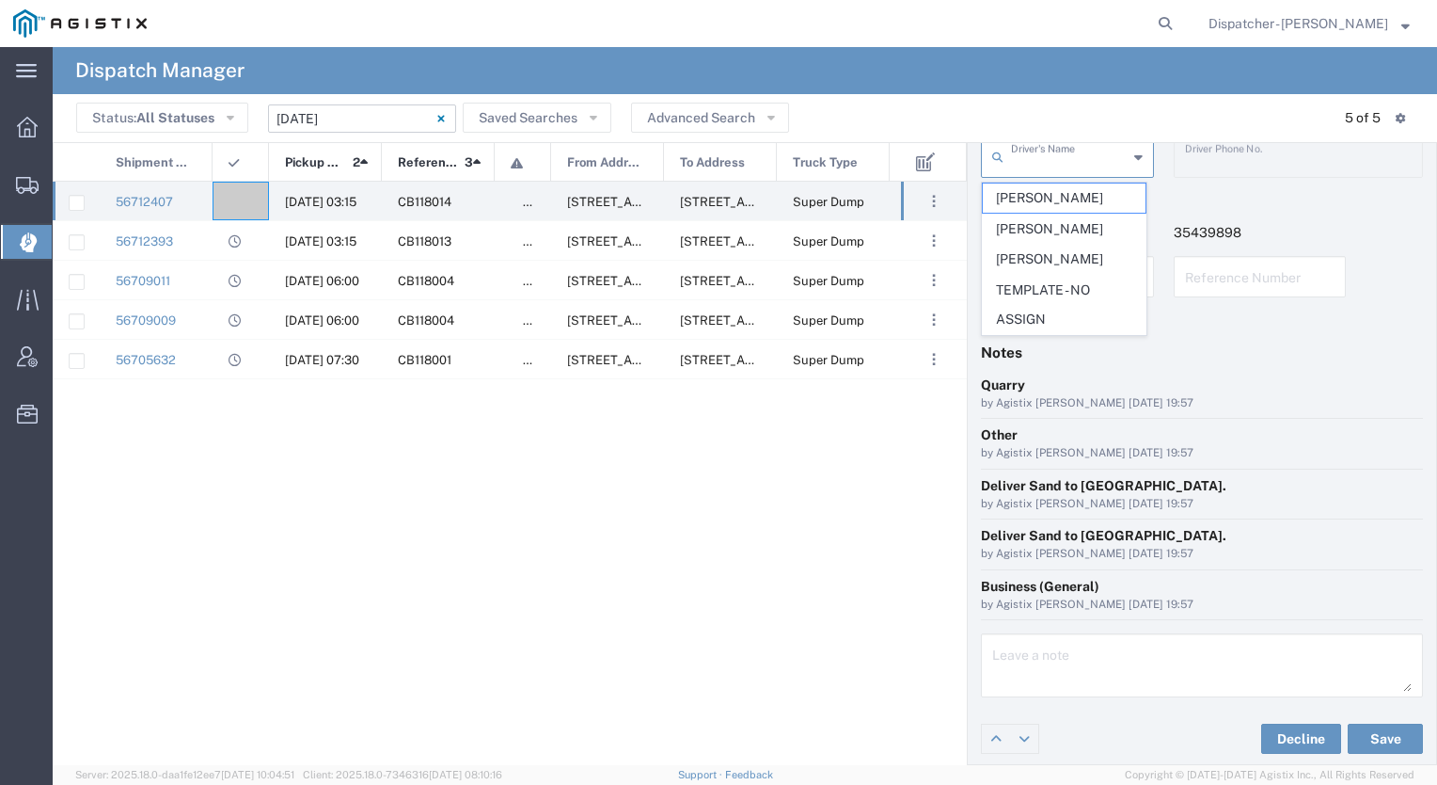
click at [1071, 165] on input "text" at bounding box center [1069, 155] width 117 height 33
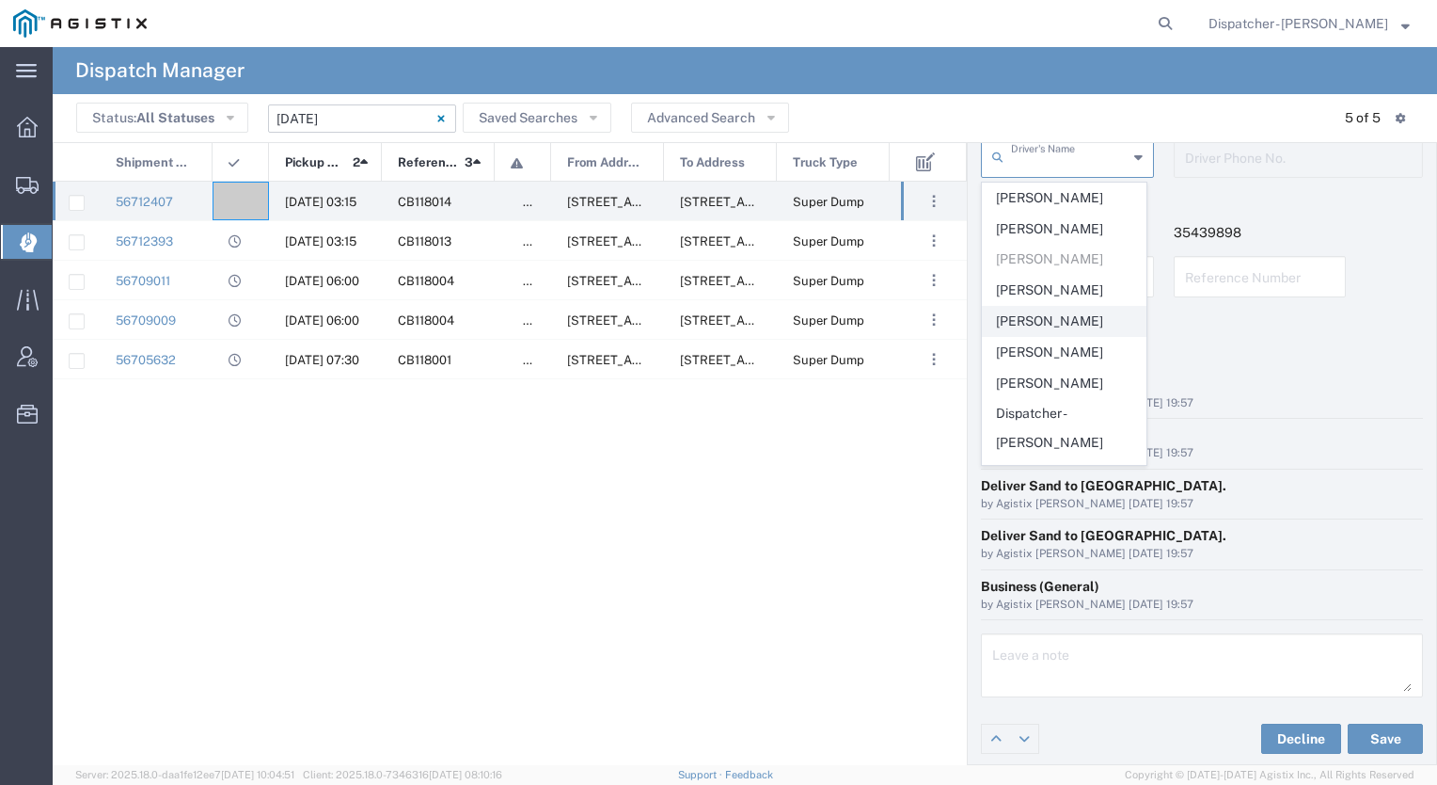
scroll to position [536, 0]
click at [1071, 417] on span "[PERSON_NAME]" at bounding box center [1064, 418] width 163 height 29
type input "[PERSON_NAME]"
type input "2096295517"
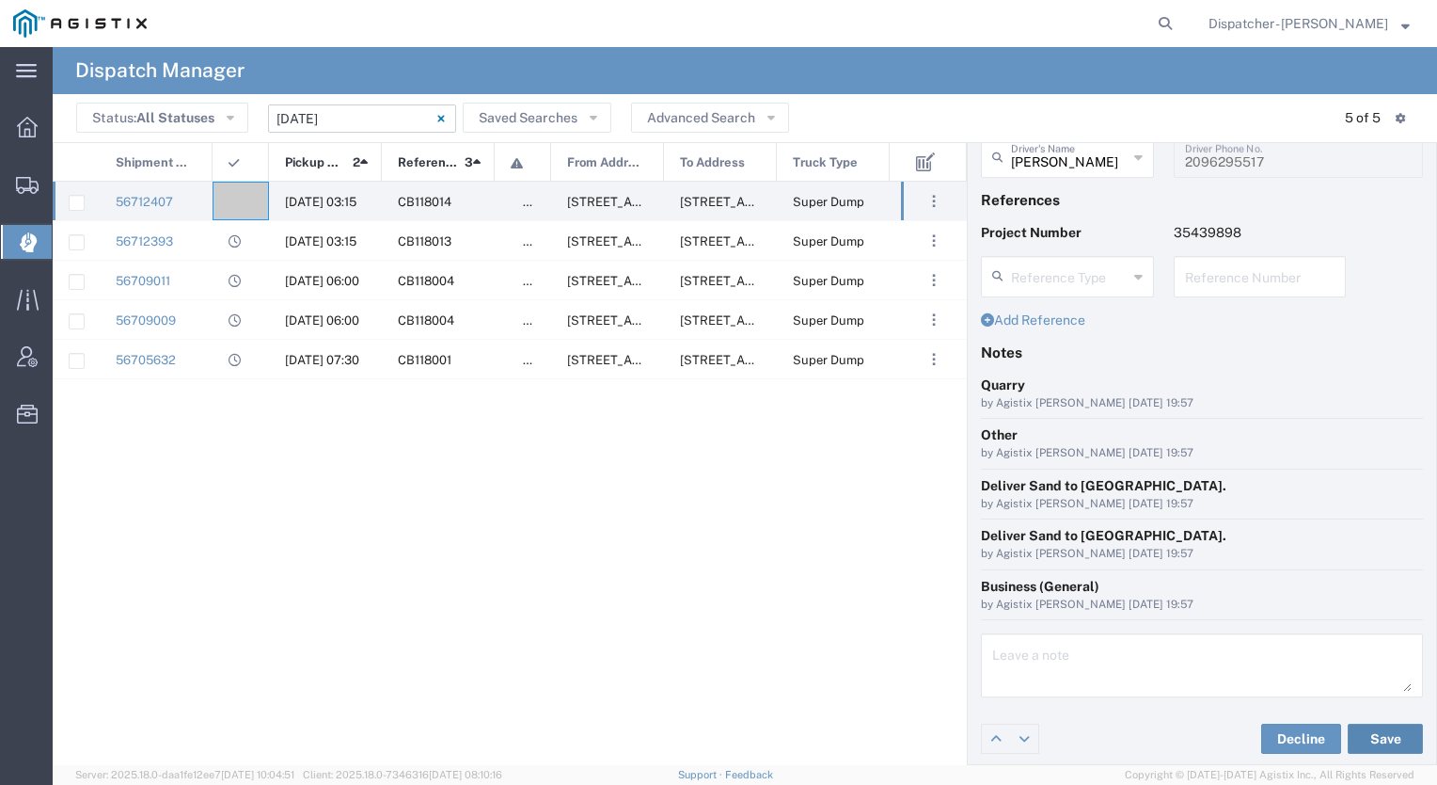
click at [1370, 735] on button "Save" at bounding box center [1385, 738] width 75 height 30
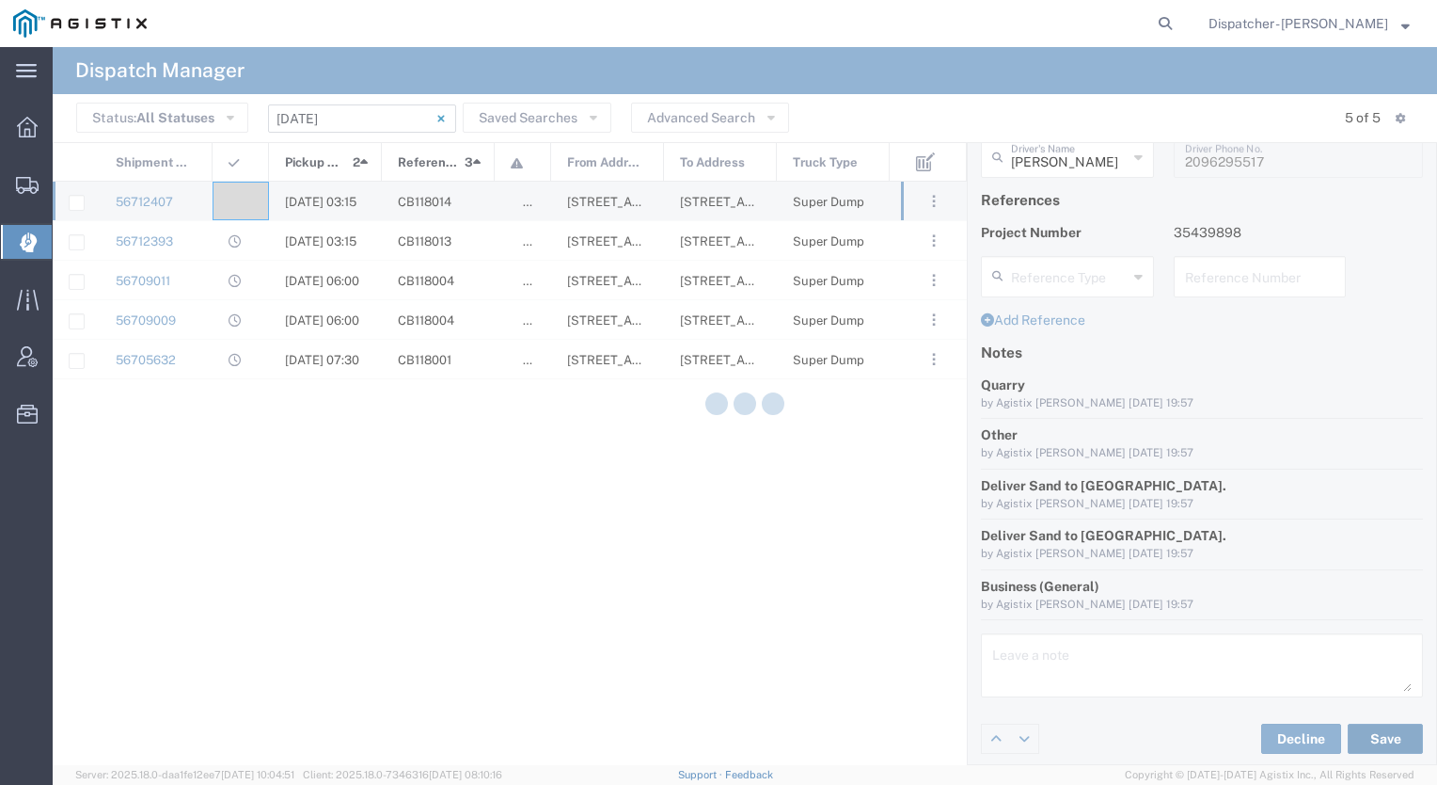
type input "[PERSON_NAME]"
